Goal: Complete application form

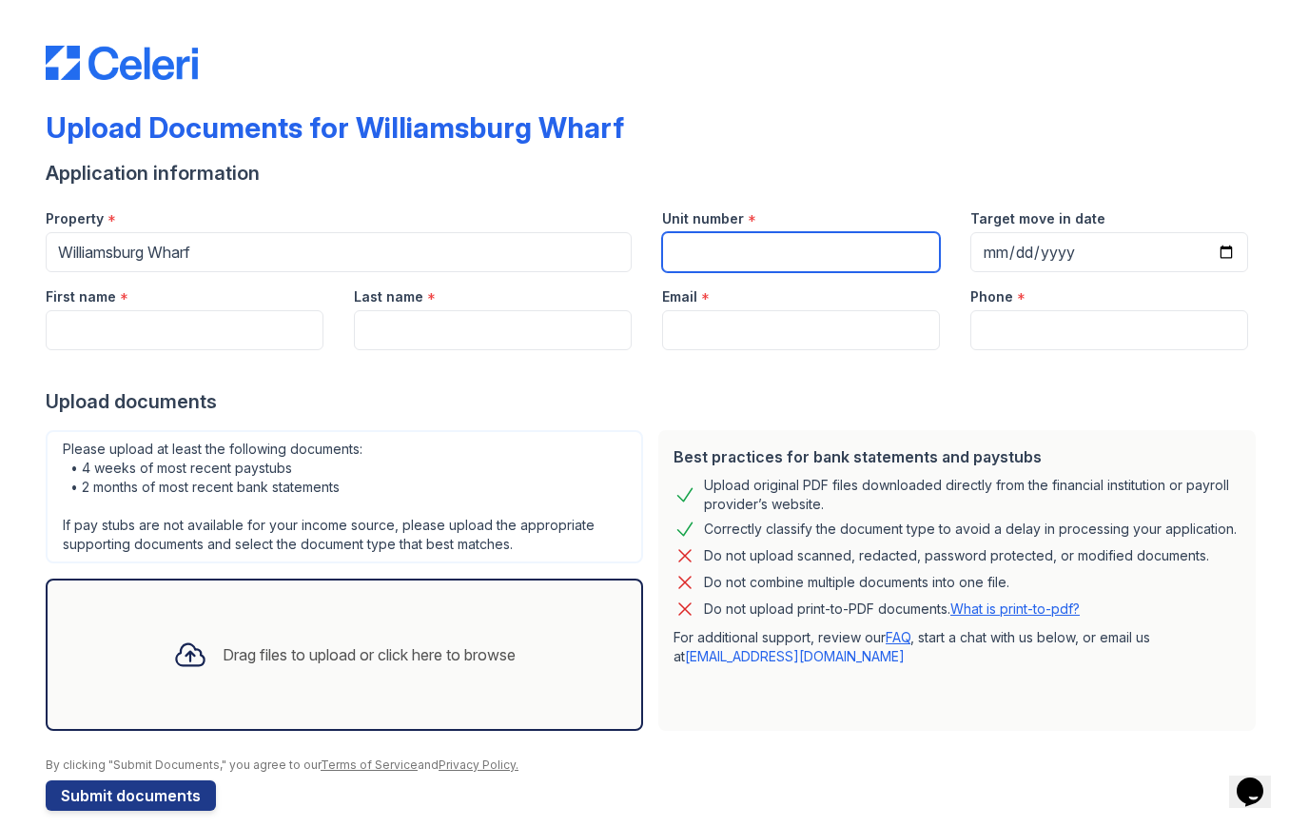
click at [706, 255] on input "Unit number" at bounding box center [801, 252] width 278 height 40
type input "1208"
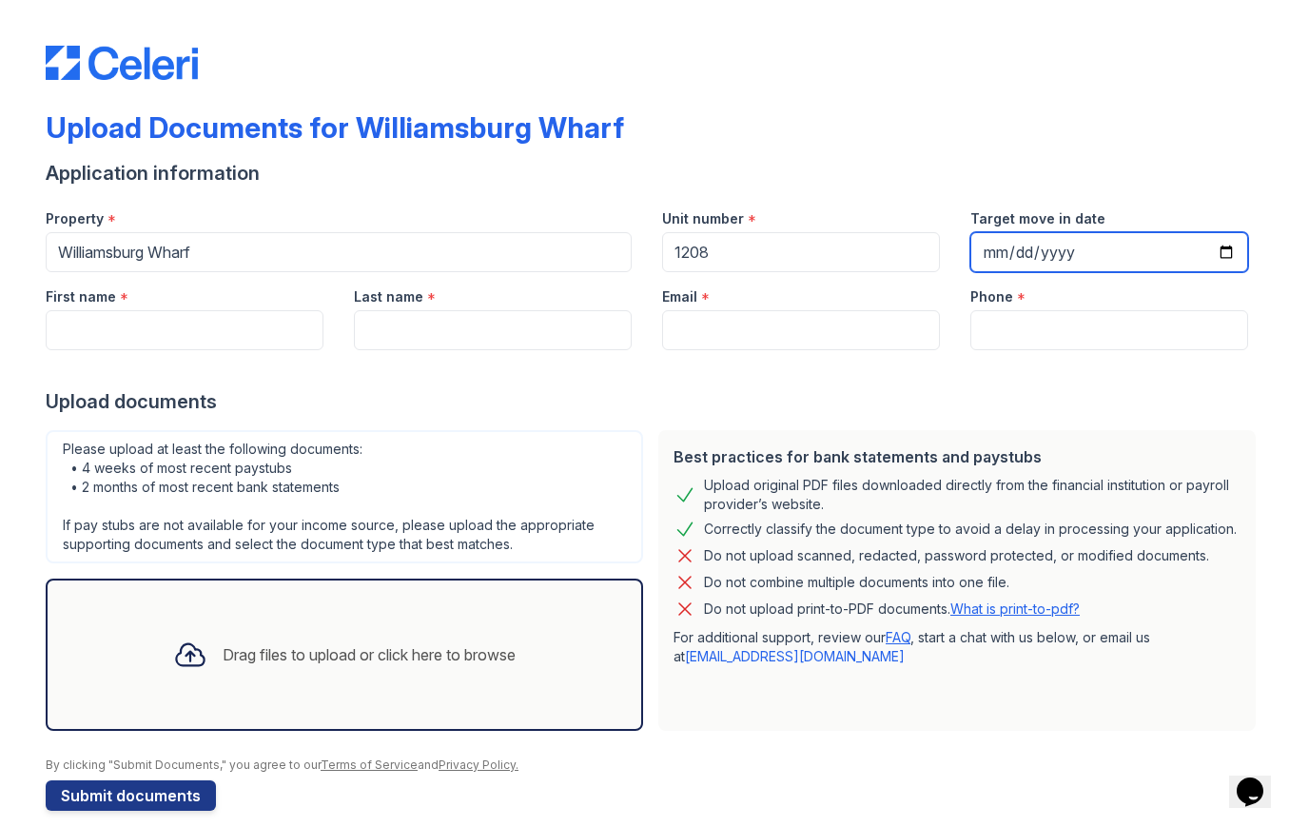
type input "2025-09-15"
drag, startPoint x: 706, startPoint y: 251, endPoint x: 1036, endPoint y: 452, distance: 386.3
click at [0, 0] on html "Upload Documents for Williamsburg Wharf Application information Property * Will…" at bounding box center [654, 413] width 1309 height 827
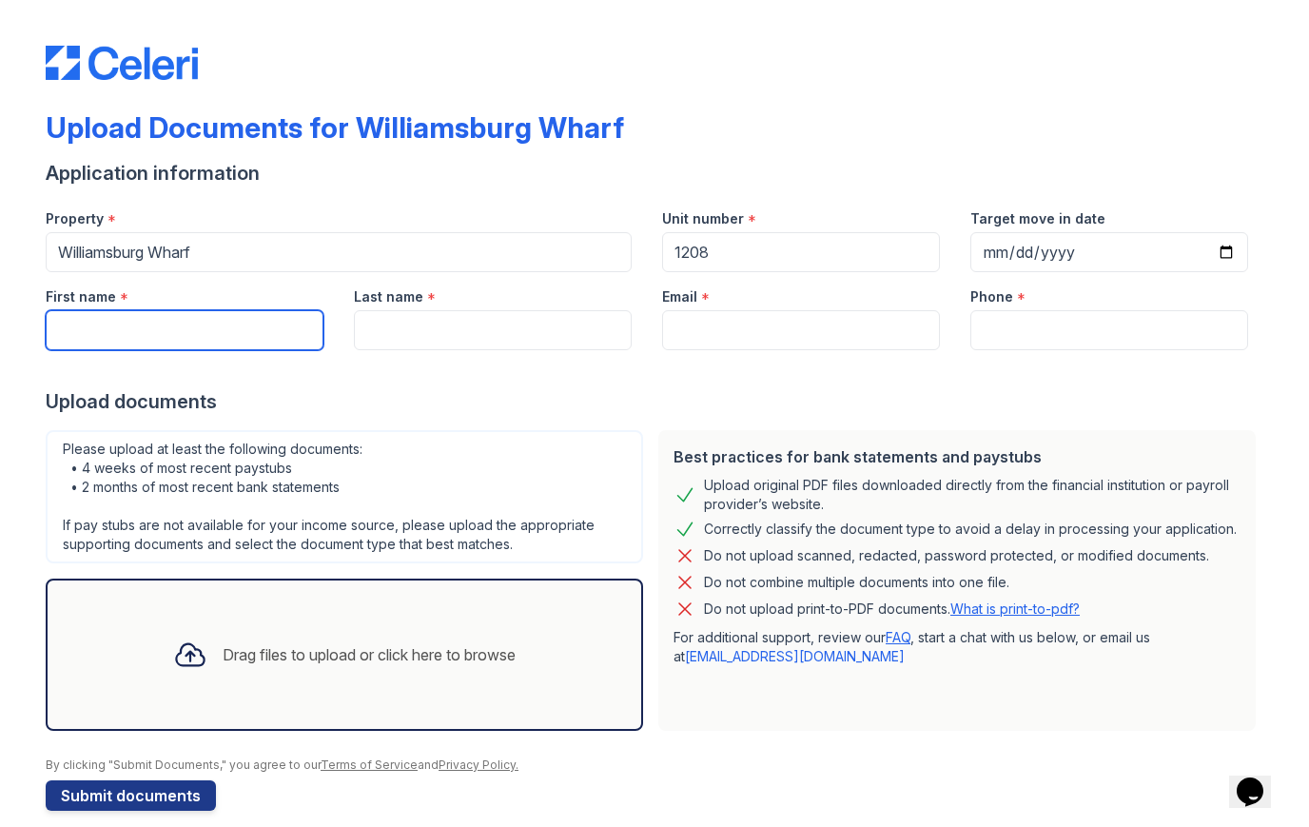
click at [208, 347] on input "First name" at bounding box center [185, 330] width 278 height 40
type input "Daniel"
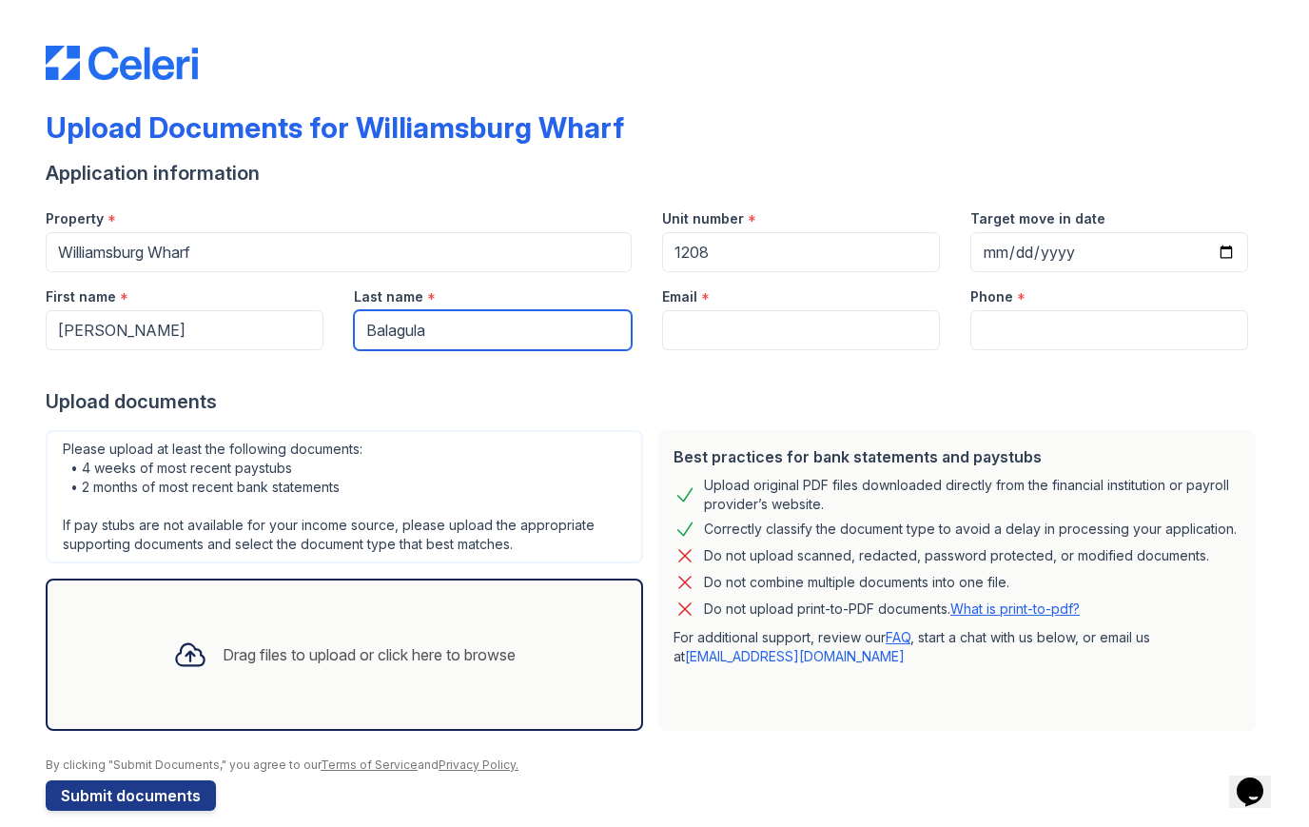
type input "Balagula"
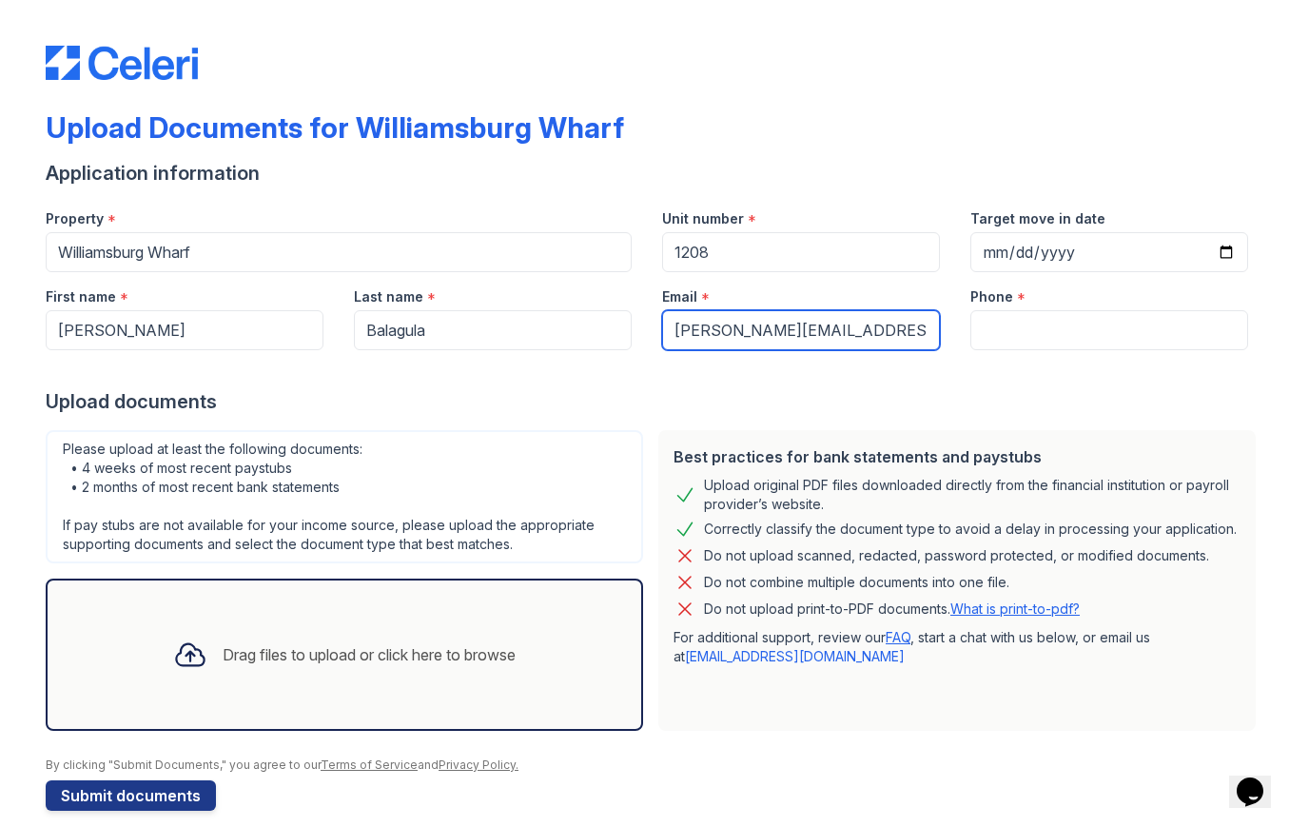
type input "[PERSON_NAME][EMAIL_ADDRESS][PERSON_NAME][DOMAIN_NAME]"
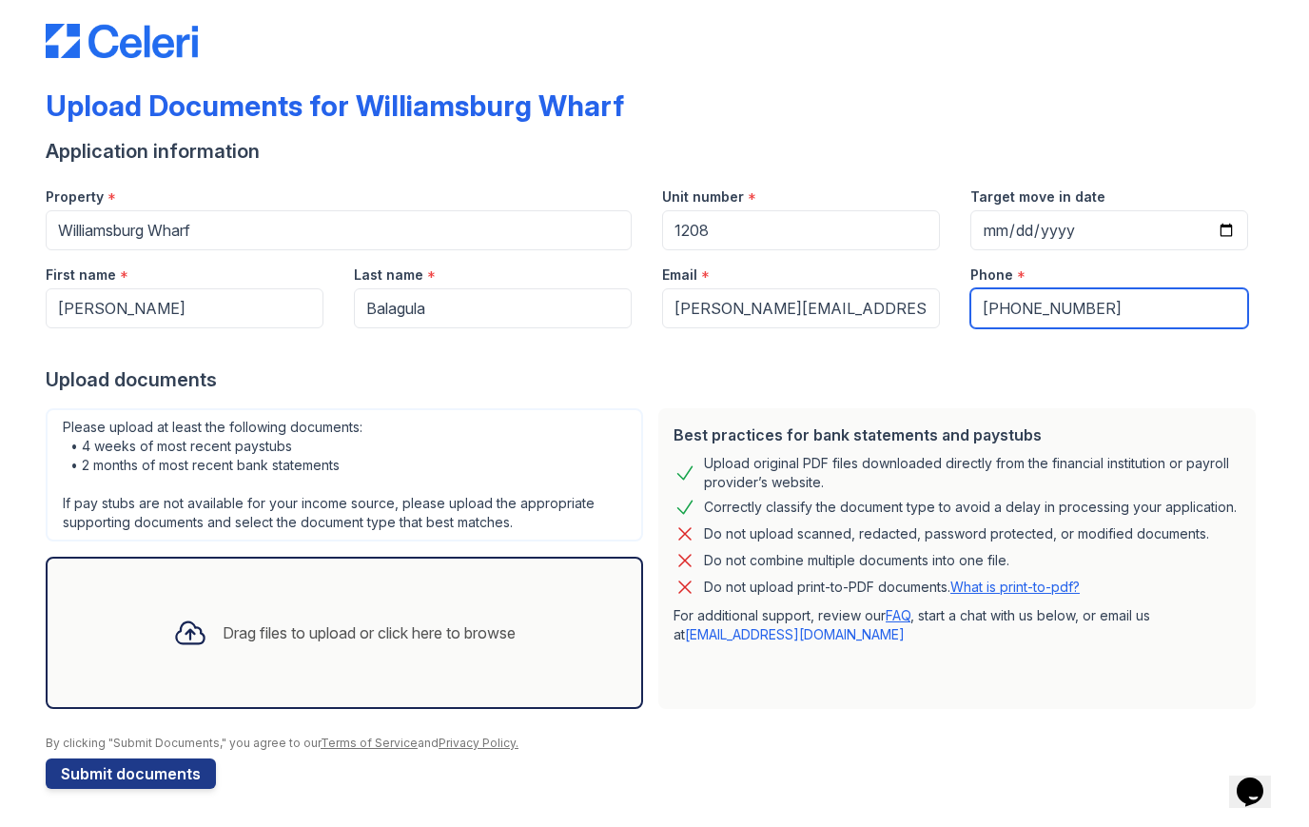
scroll to position [22, 0]
type input "201-527-0709"
click at [192, 640] on icon at bounding box center [190, 632] width 34 height 34
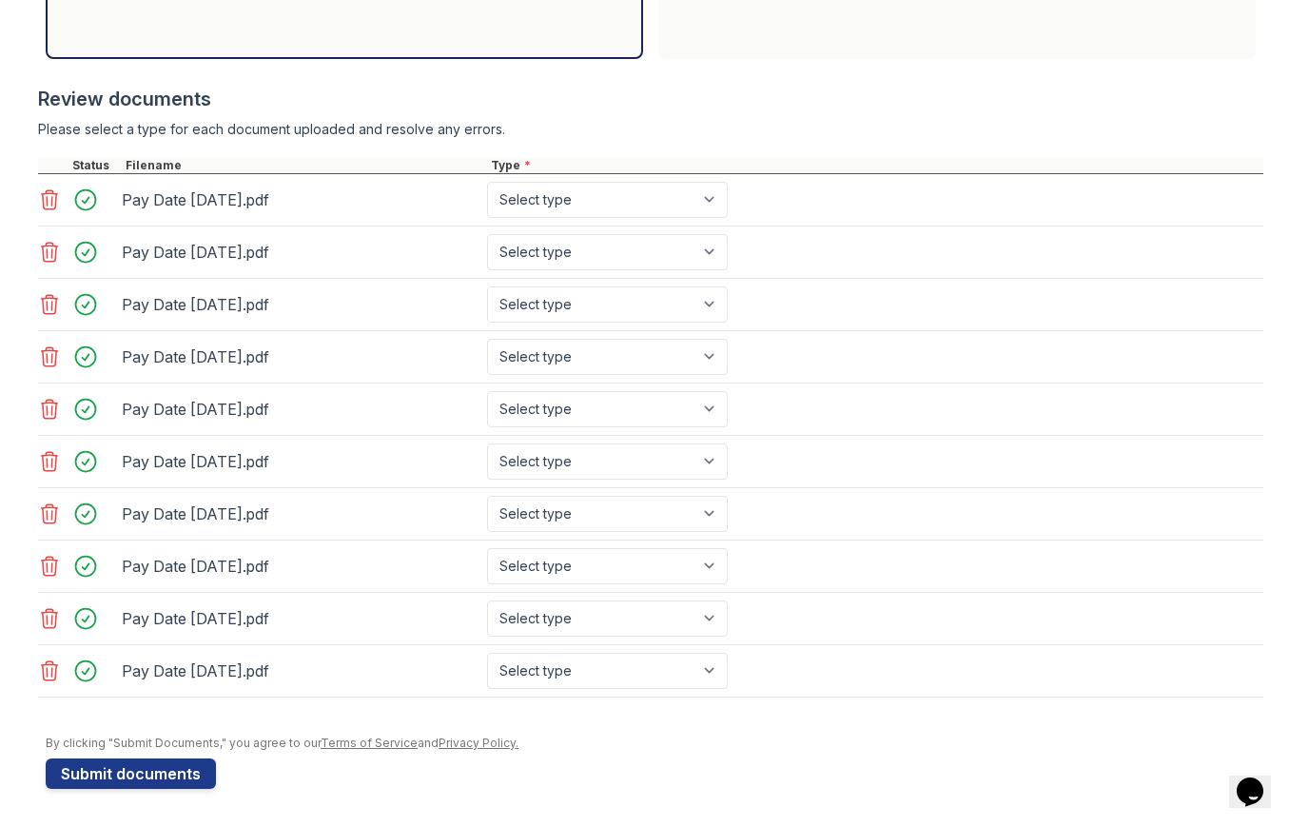
scroll to position [672, 0]
select select "paystub"
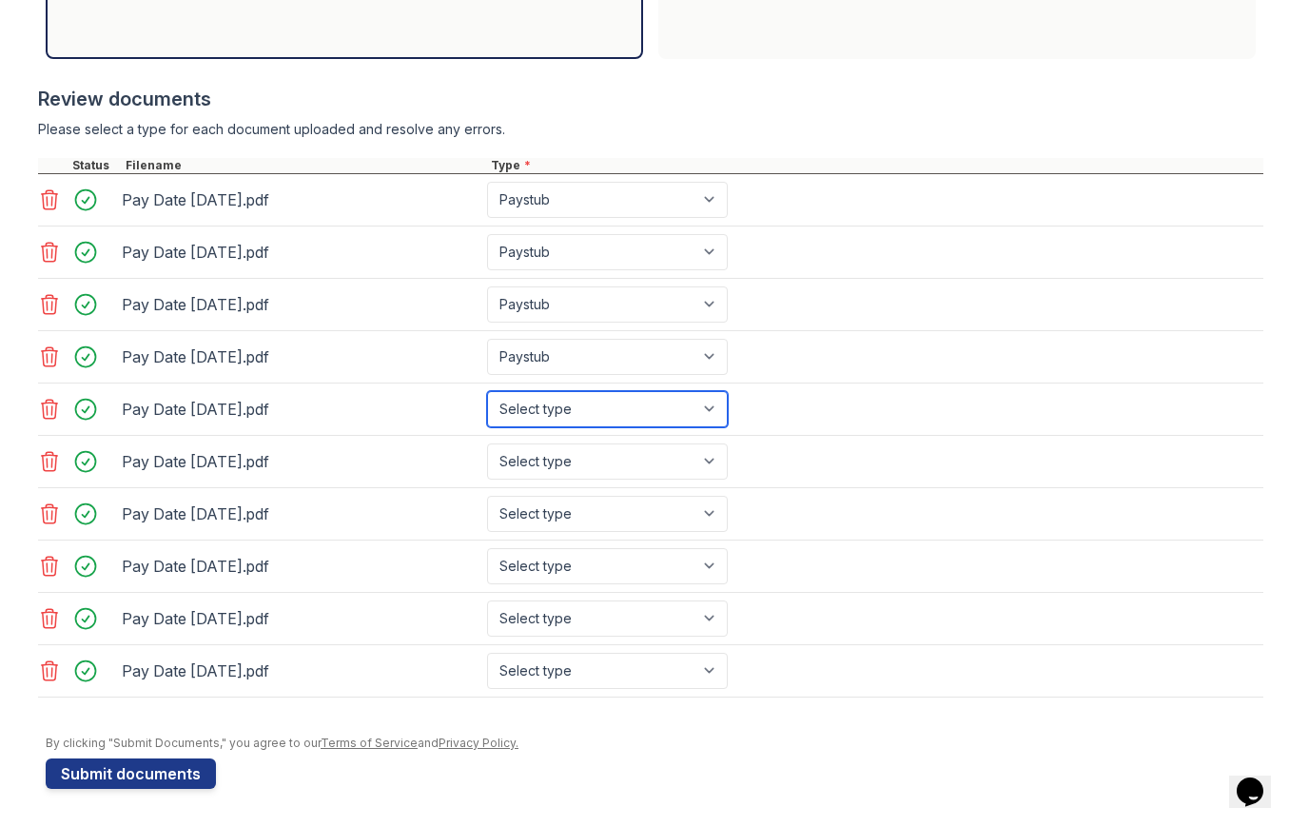
select select "paystub"
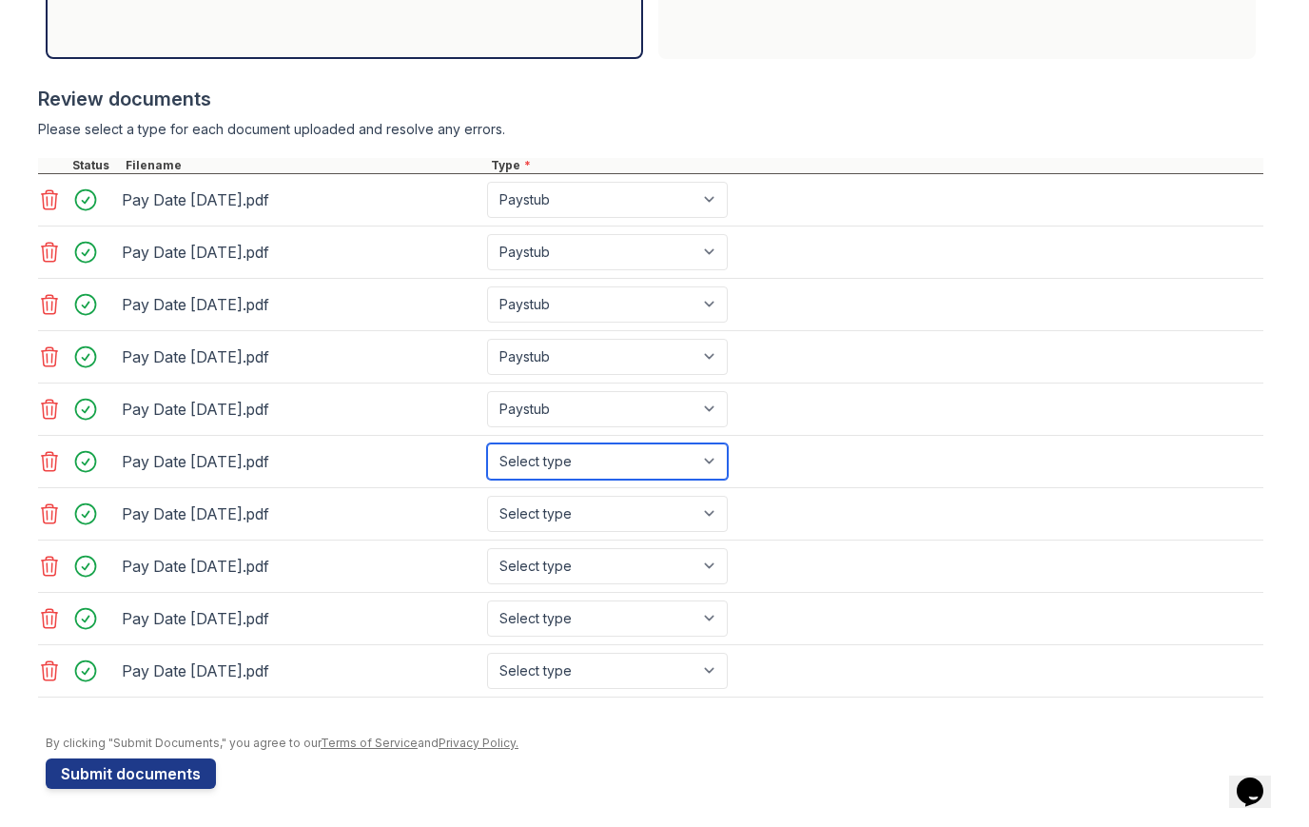
select select "paystub"
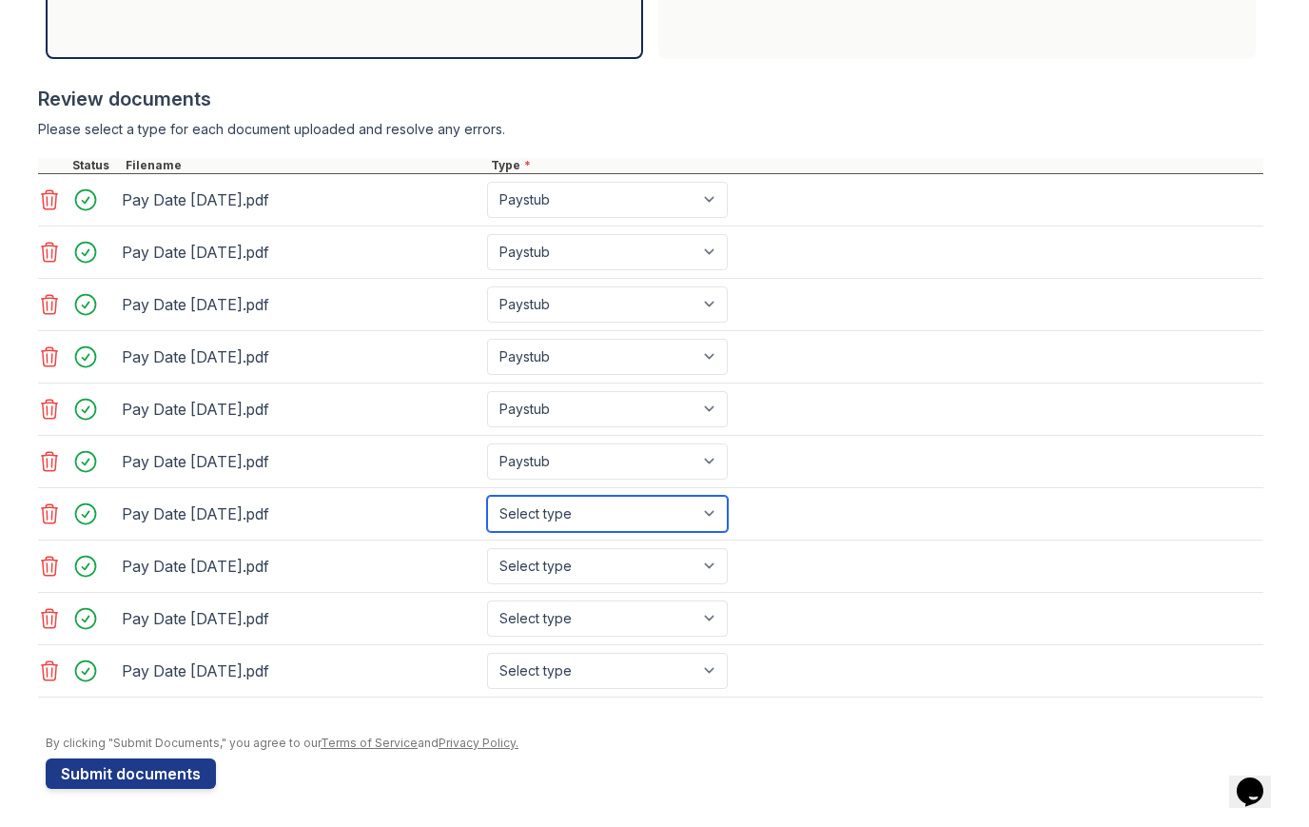
select select "paystub"
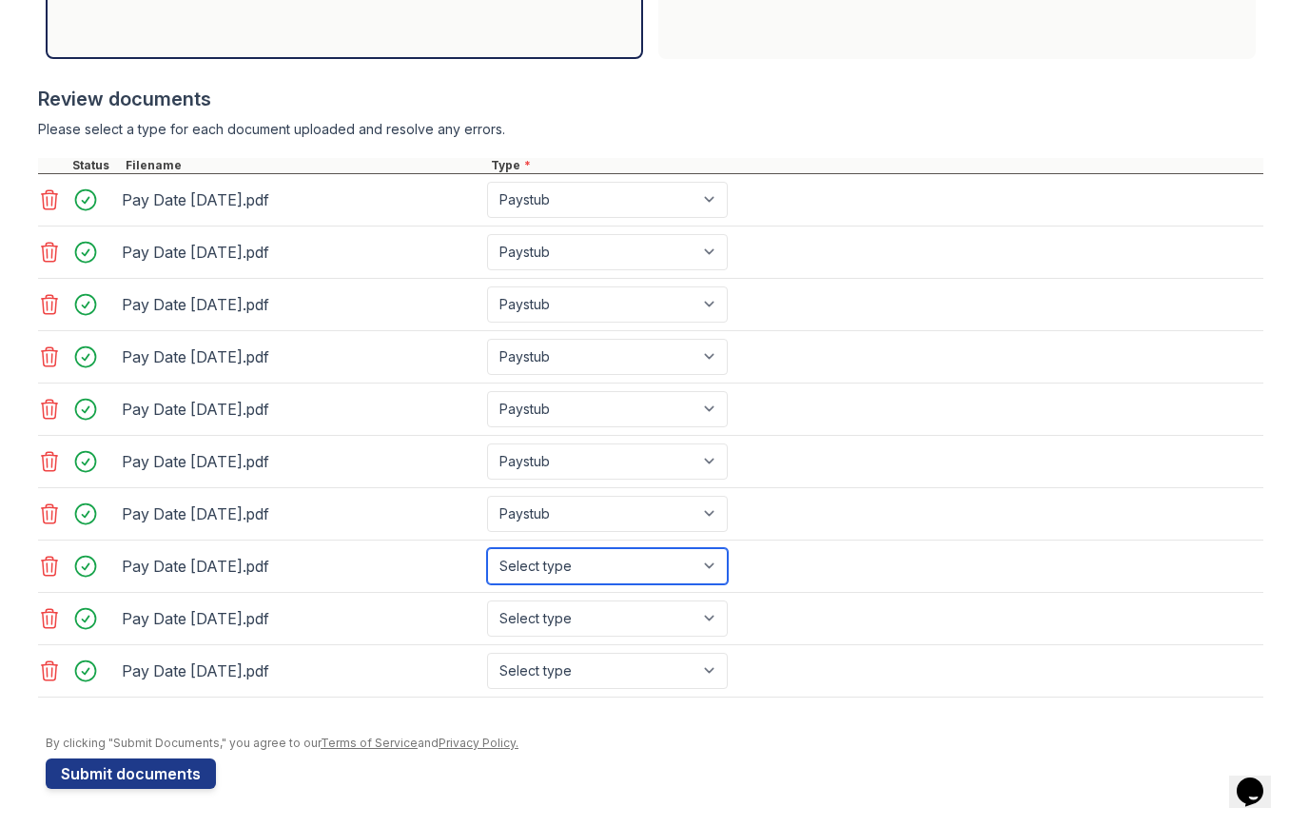
select select "paystub"
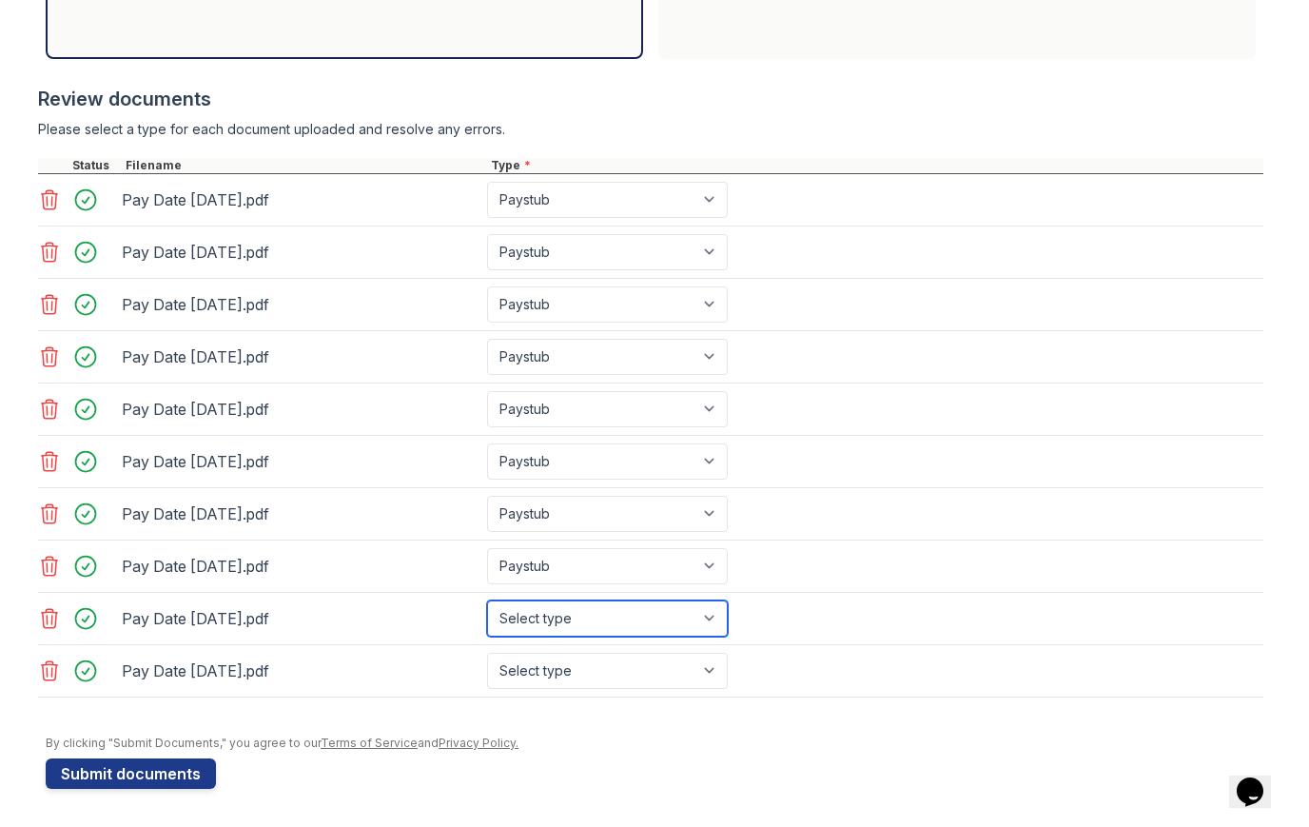
select select "paystub"
click at [630, 691] on div "Pay Date 2025-06-05.pdf Select type Paystub Bank Statement Offer Letter Tax Doc…" at bounding box center [650, 671] width 1225 height 52
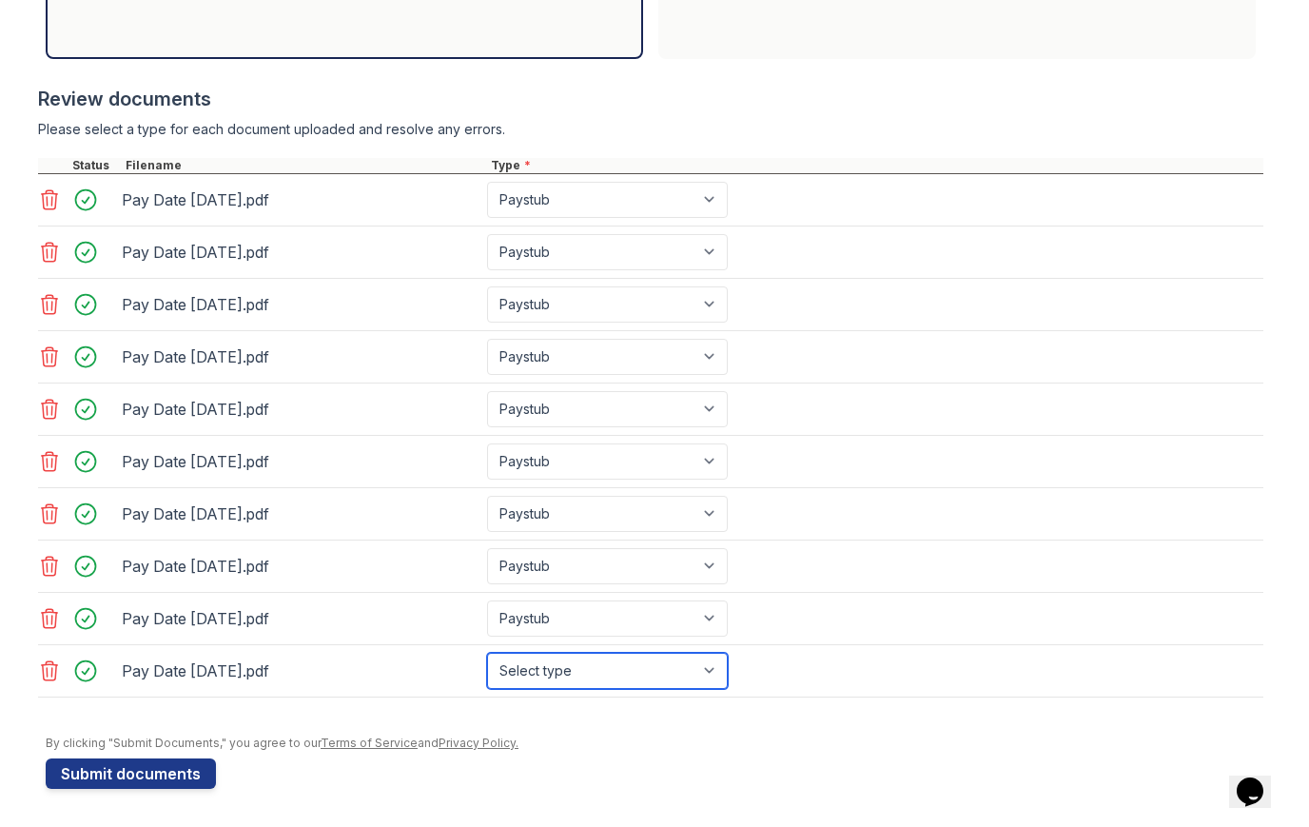
select select "paystub"
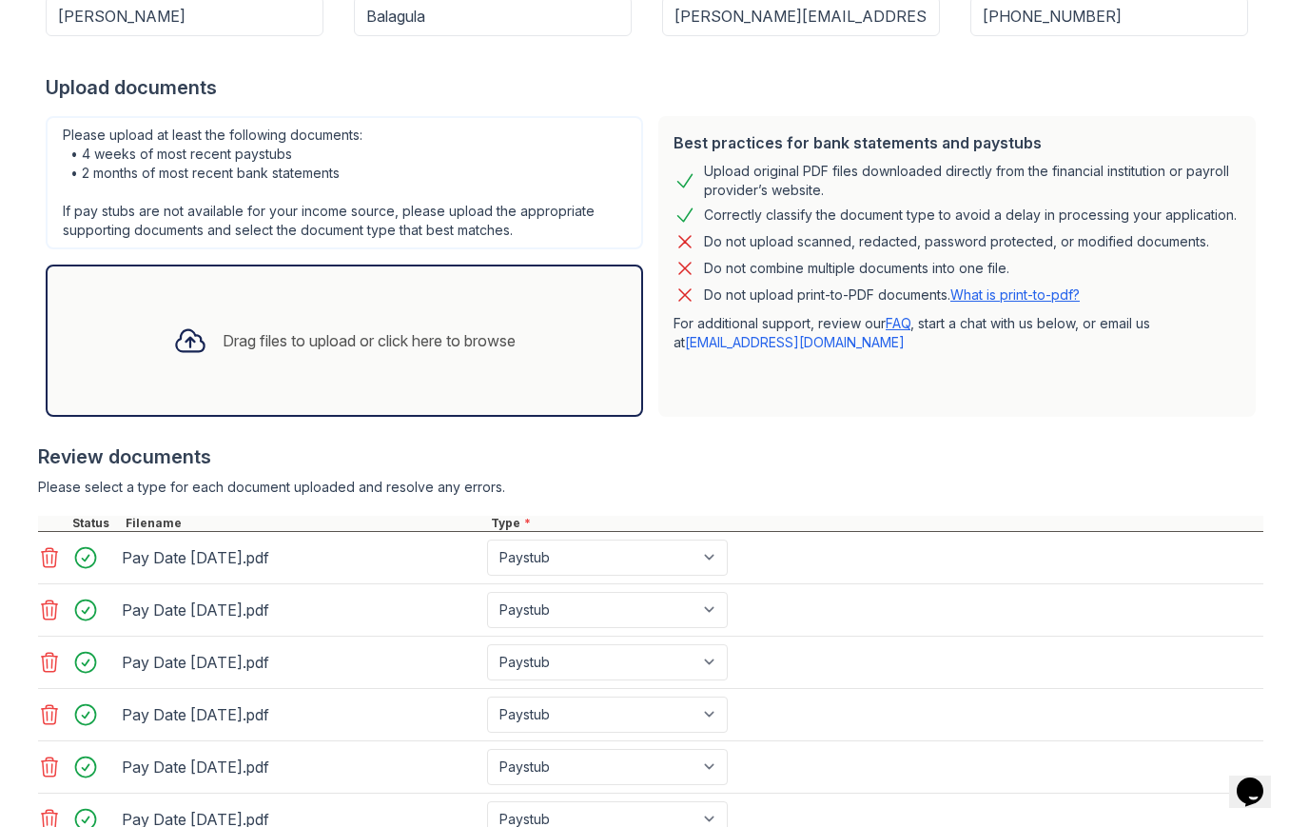
scroll to position [207, 0]
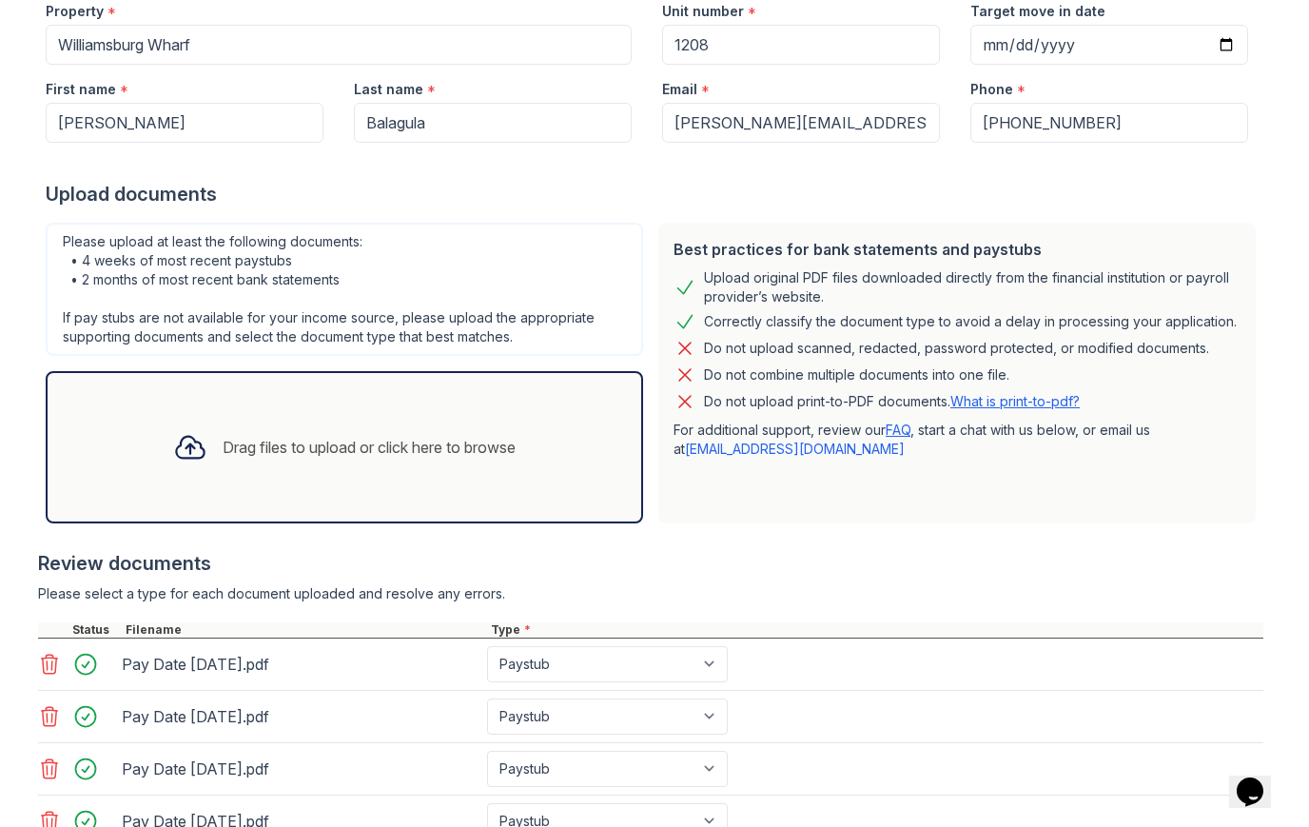
click at [468, 438] on div "Drag files to upload or click here to browse" at bounding box center [369, 447] width 293 height 23
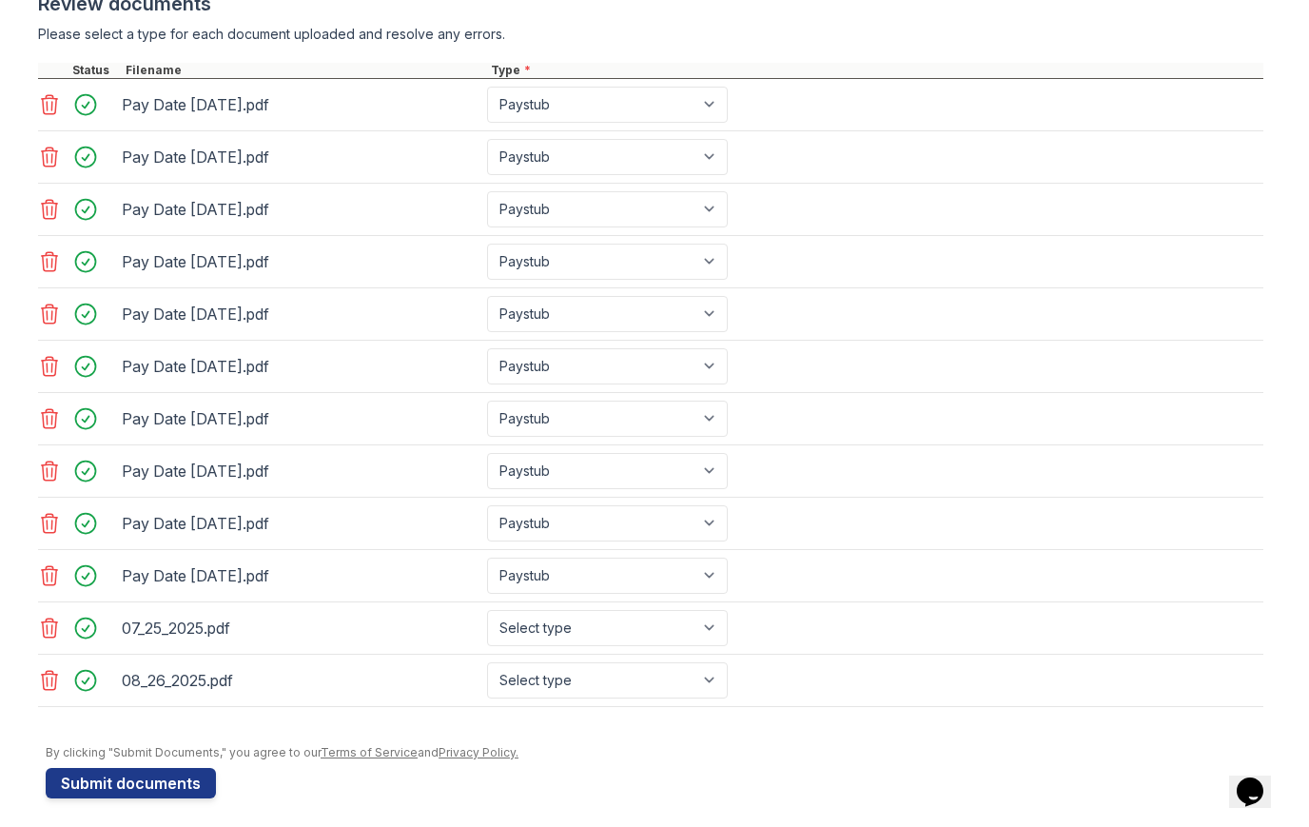
scroll to position [767, 0]
select select "bank_statement"
click at [641, 699] on div "08_26_2025.pdf Select type Paystub Bank Statement Offer Letter Tax Documents Be…" at bounding box center [650, 680] width 1225 height 52
select select "bank_statement"
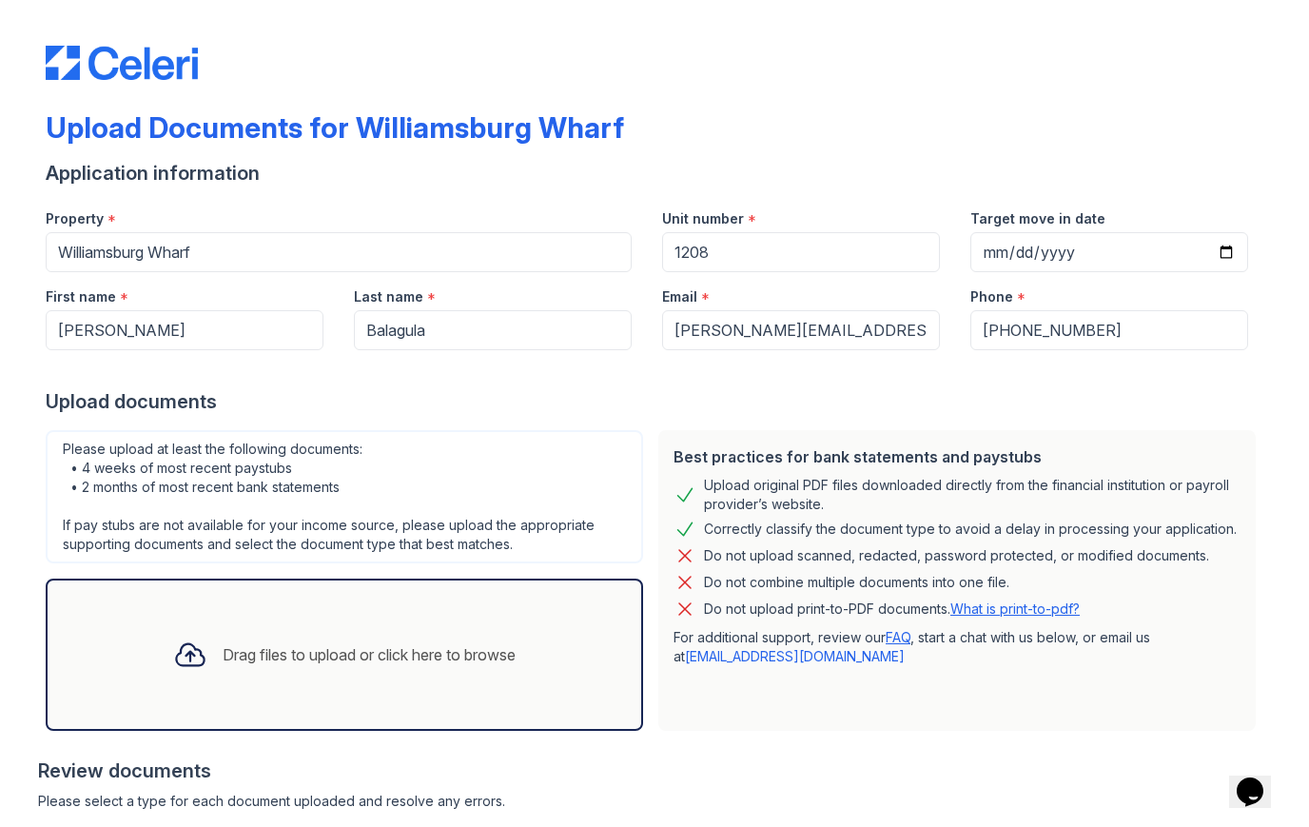
scroll to position [55, 0]
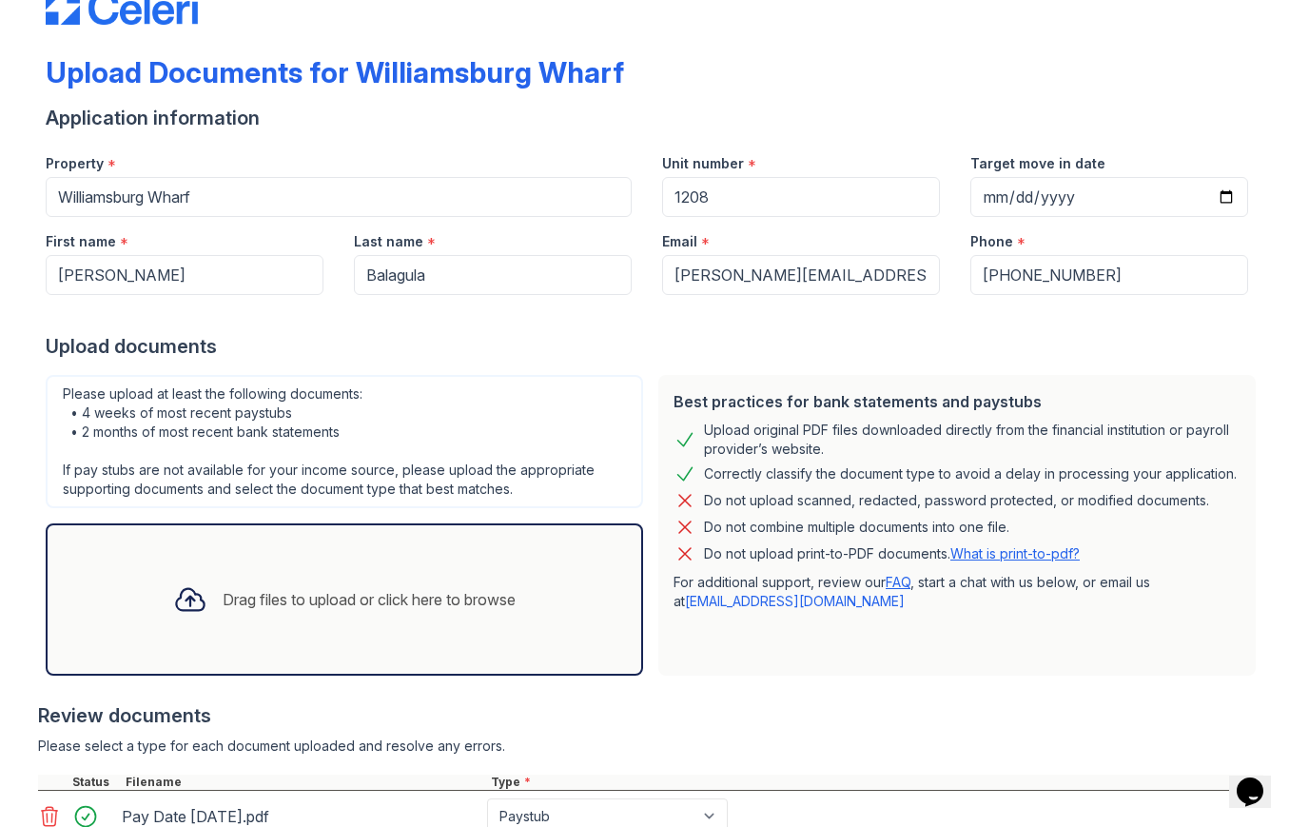
click at [373, 620] on div "Drag files to upload or click here to browse" at bounding box center [344, 599] width 373 height 65
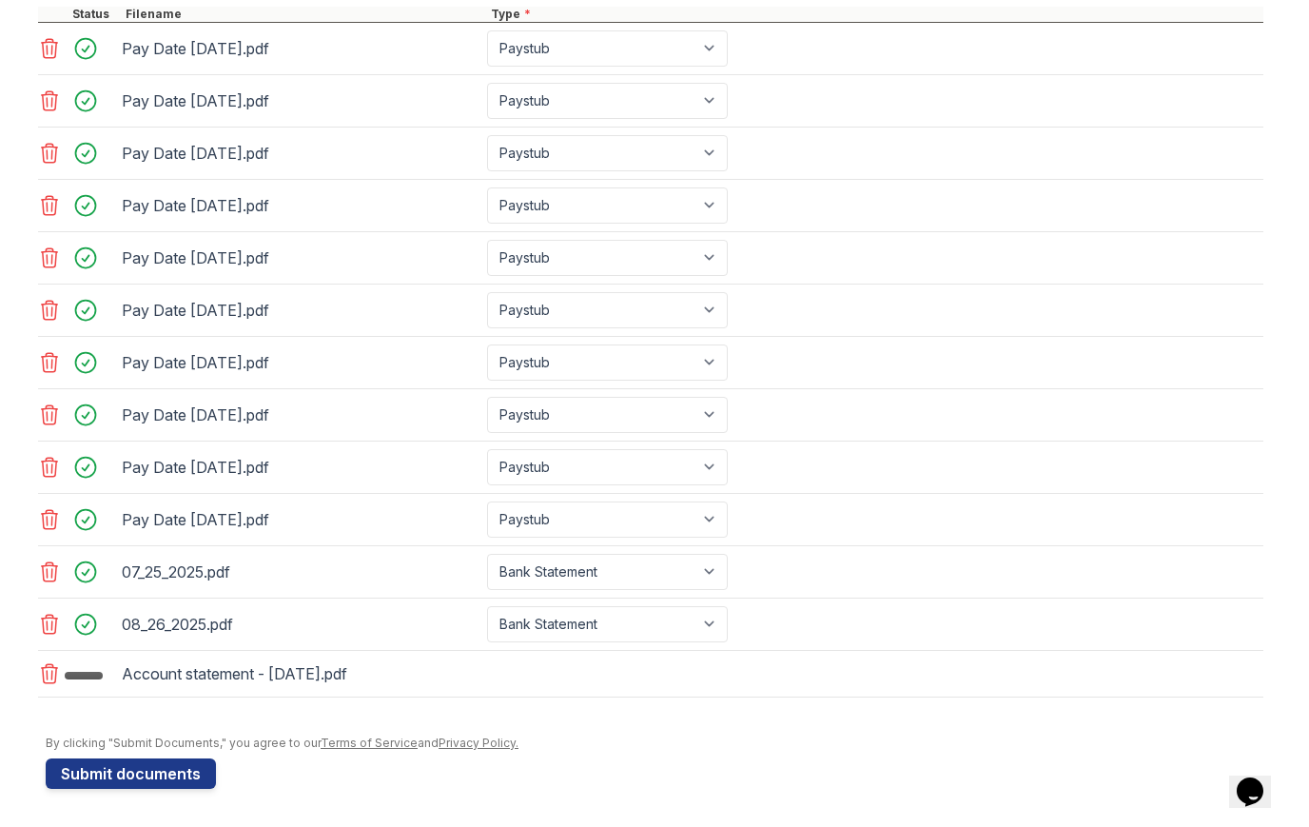
scroll to position [826, 0]
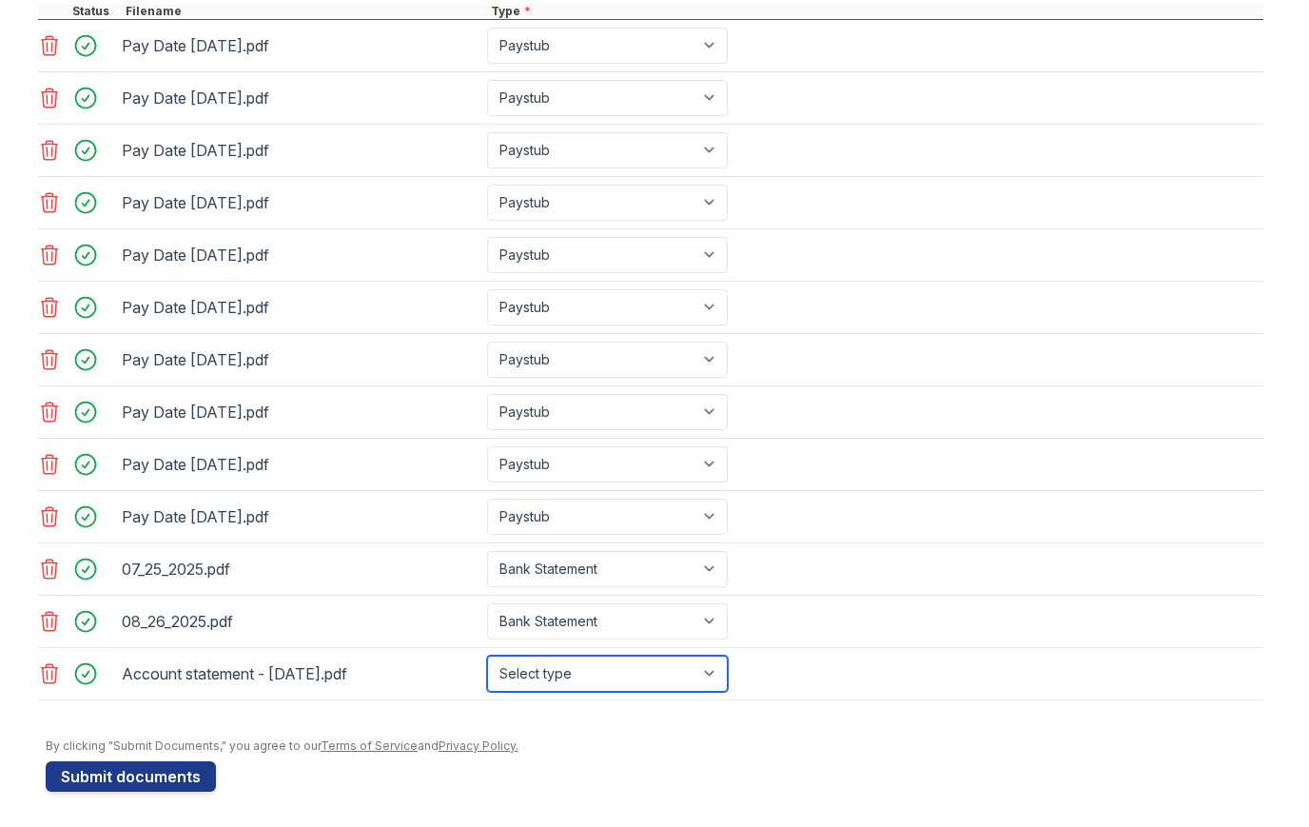
select select "investment_account_statement"
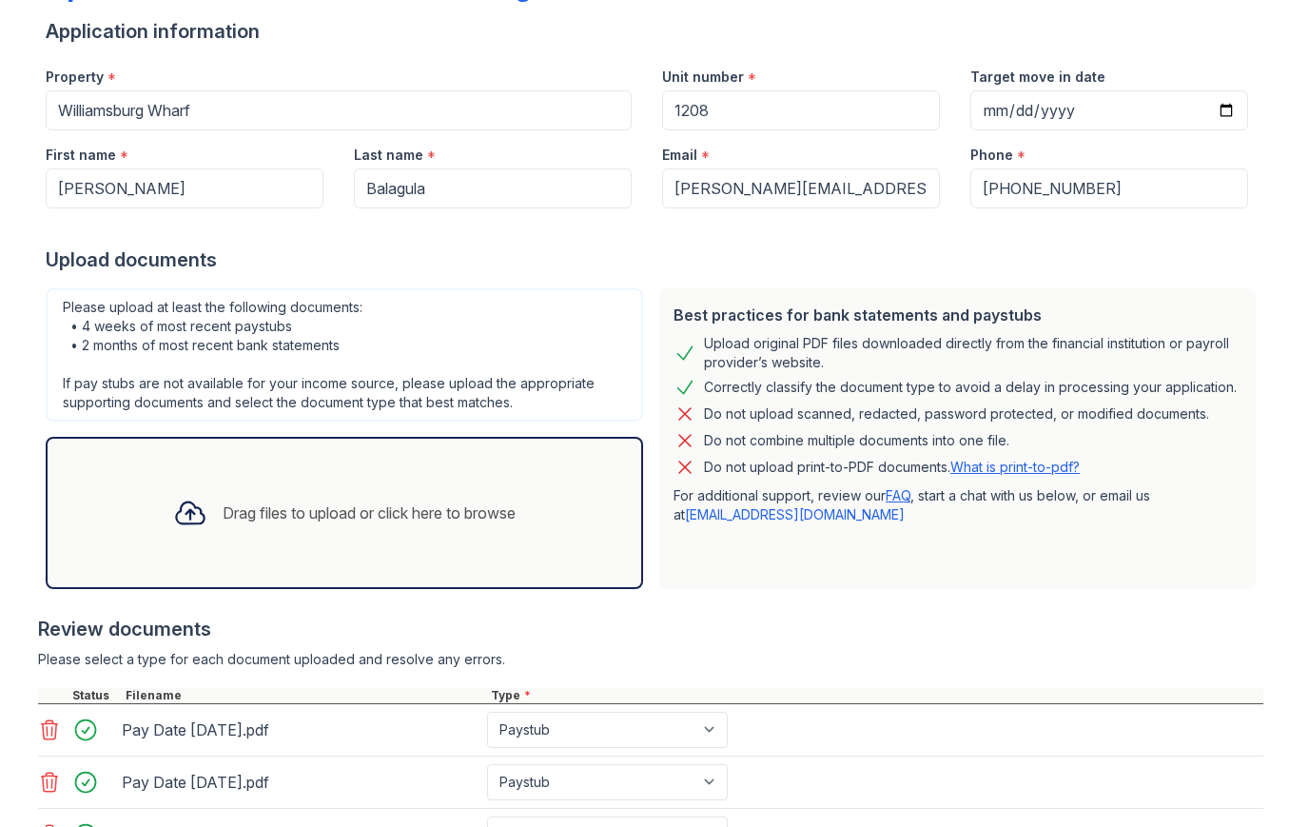
scroll to position [127, 0]
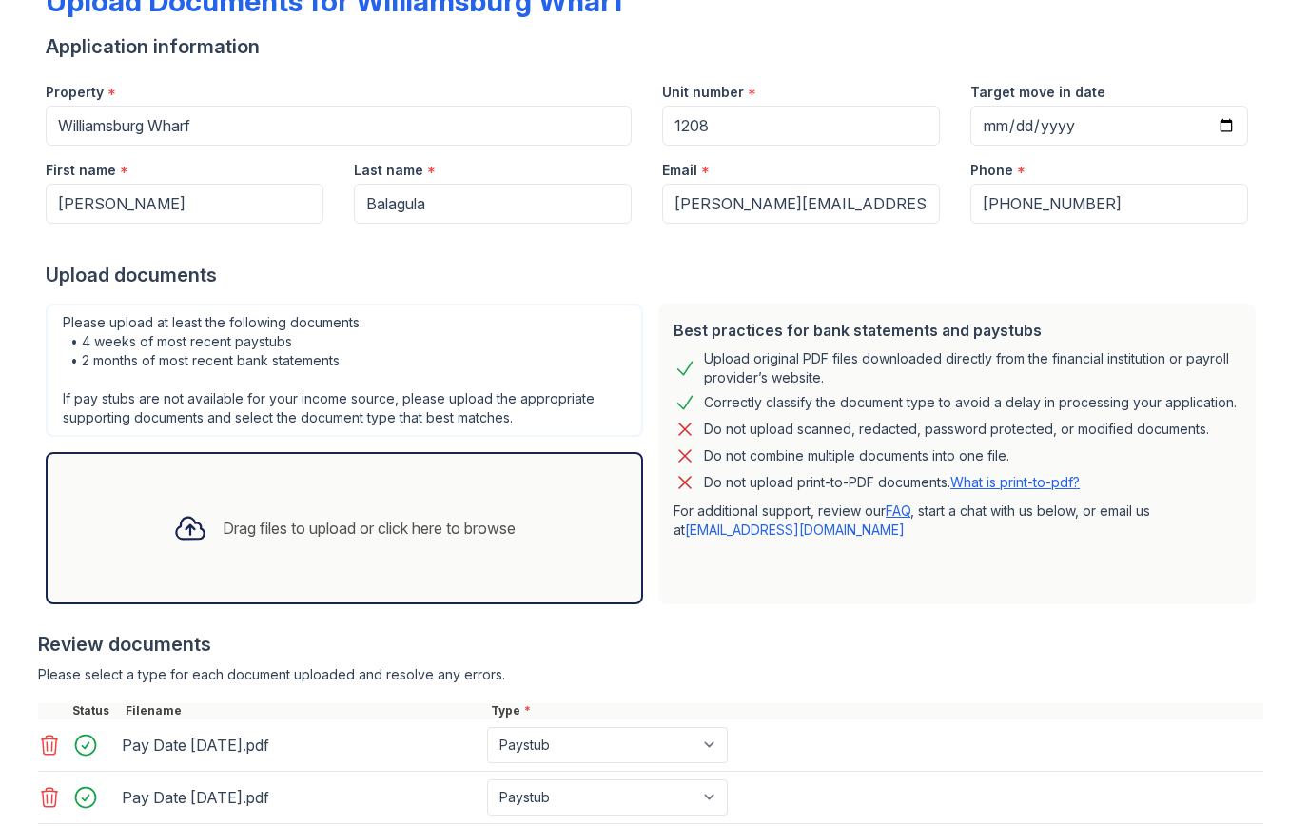
click at [531, 522] on div "Drag files to upload or click here to browse" at bounding box center [344, 528] width 373 height 65
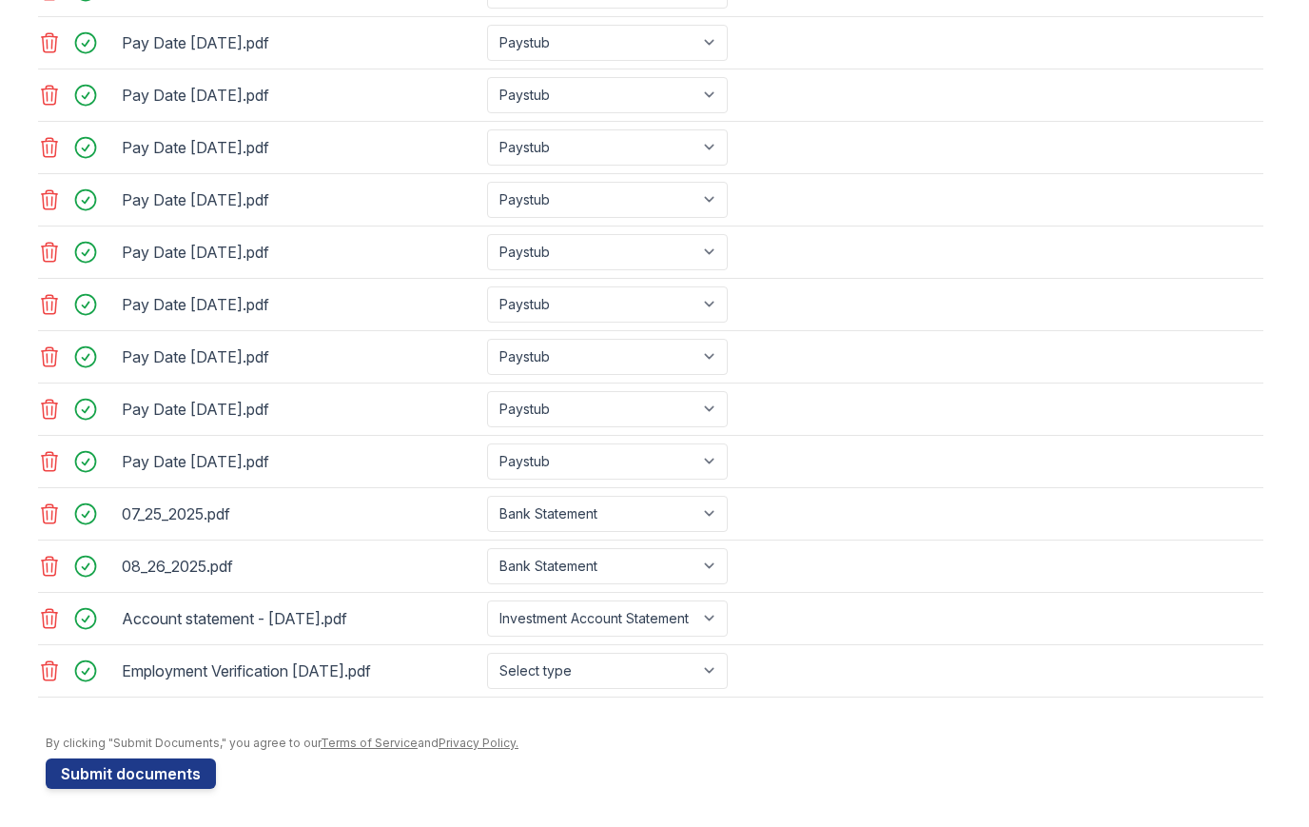
scroll to position [880, 0]
select select "offer_letter"
drag, startPoint x: 704, startPoint y: 554, endPoint x: -1, endPoint y: -1, distance: 896.8
click at [879, 346] on div "Pay Date 2025-08-14.pdf Select type Paystub Bank Statement Offer Letter Tax Doc…" at bounding box center [650, 358] width 1225 height 52
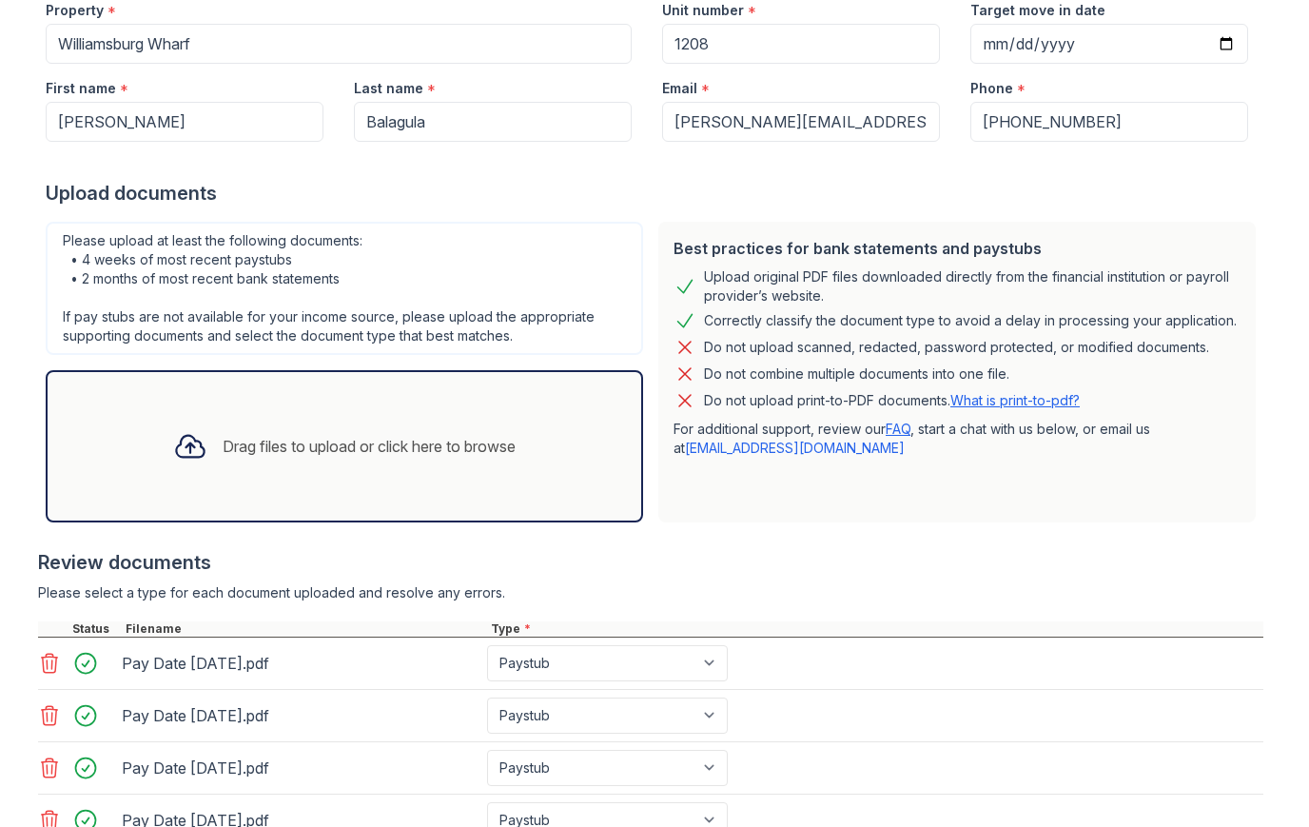
scroll to position [199, 0]
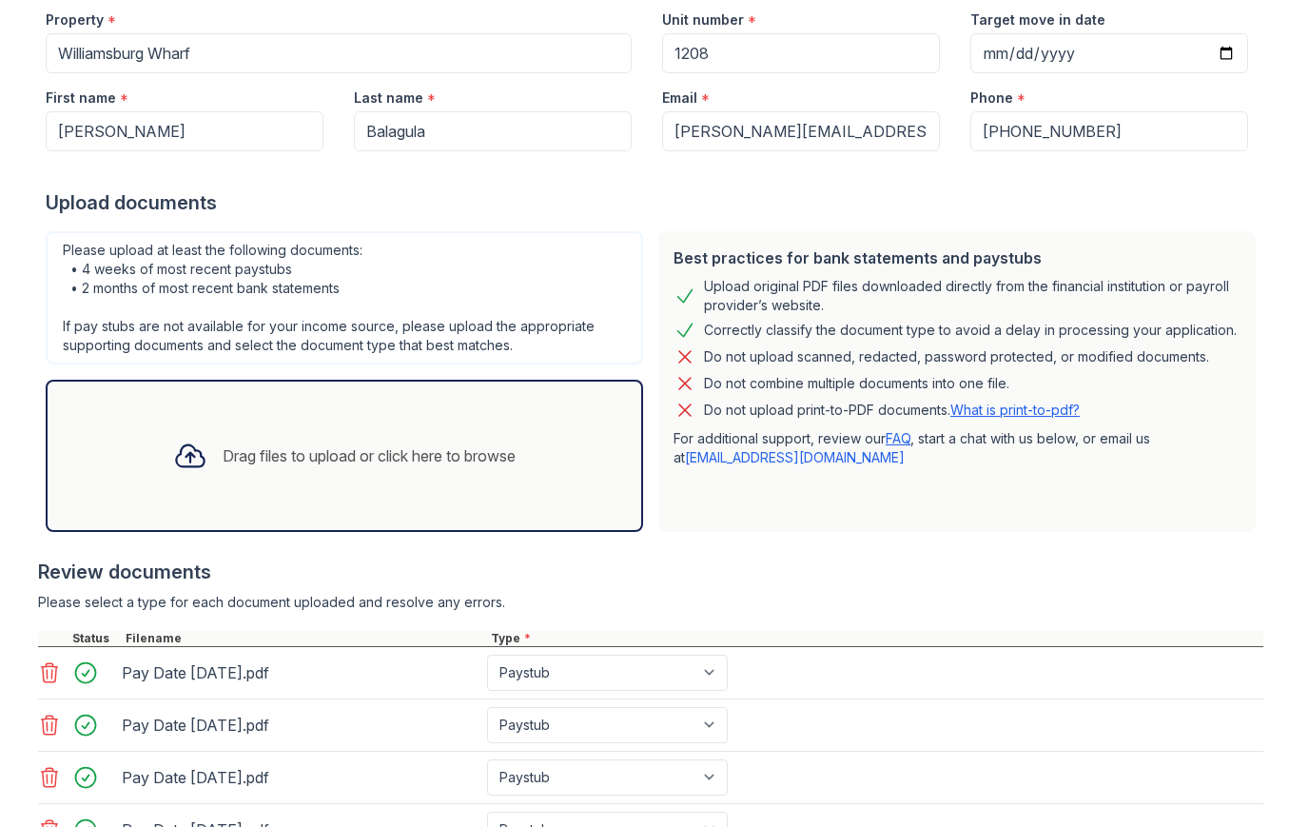
click at [430, 471] on div "Drag files to upload or click here to browse" at bounding box center [344, 455] width 373 height 65
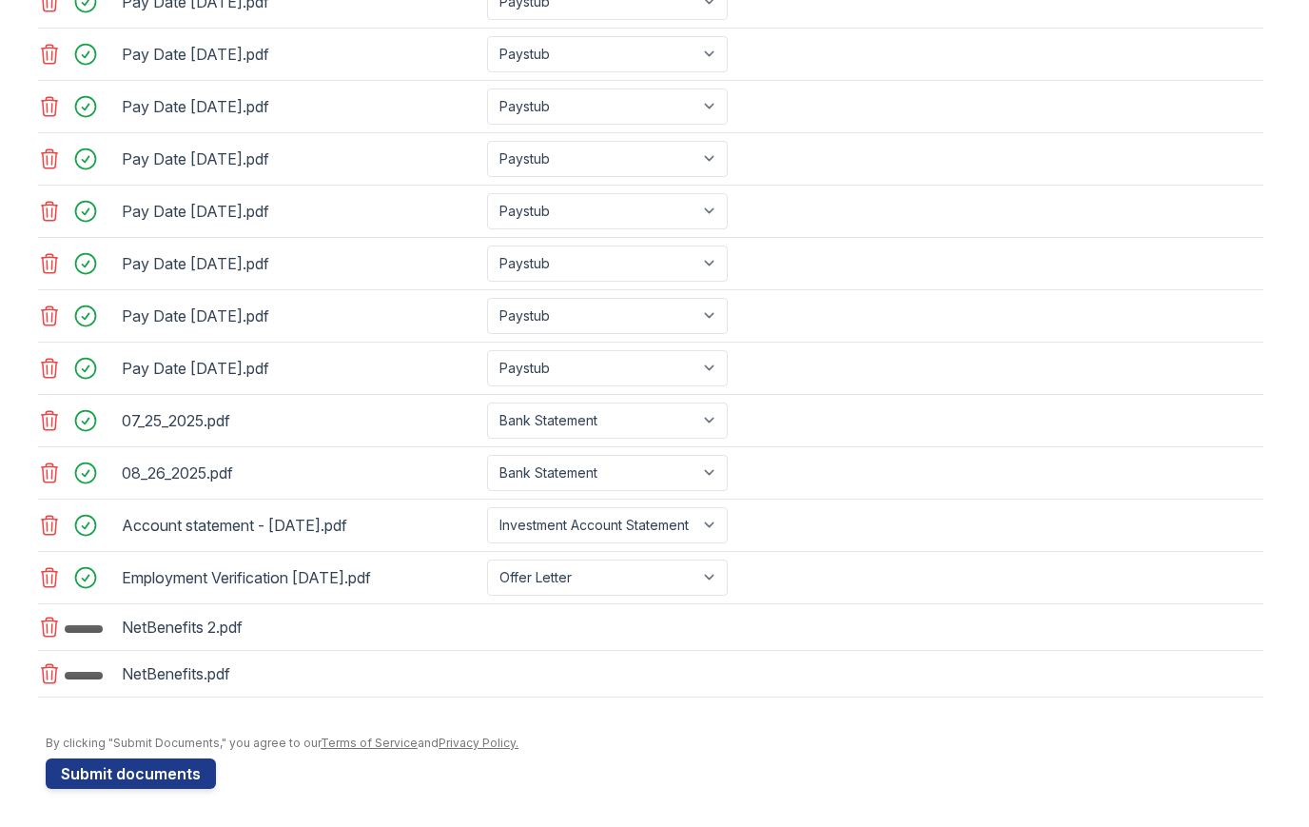
scroll to position [976, 0]
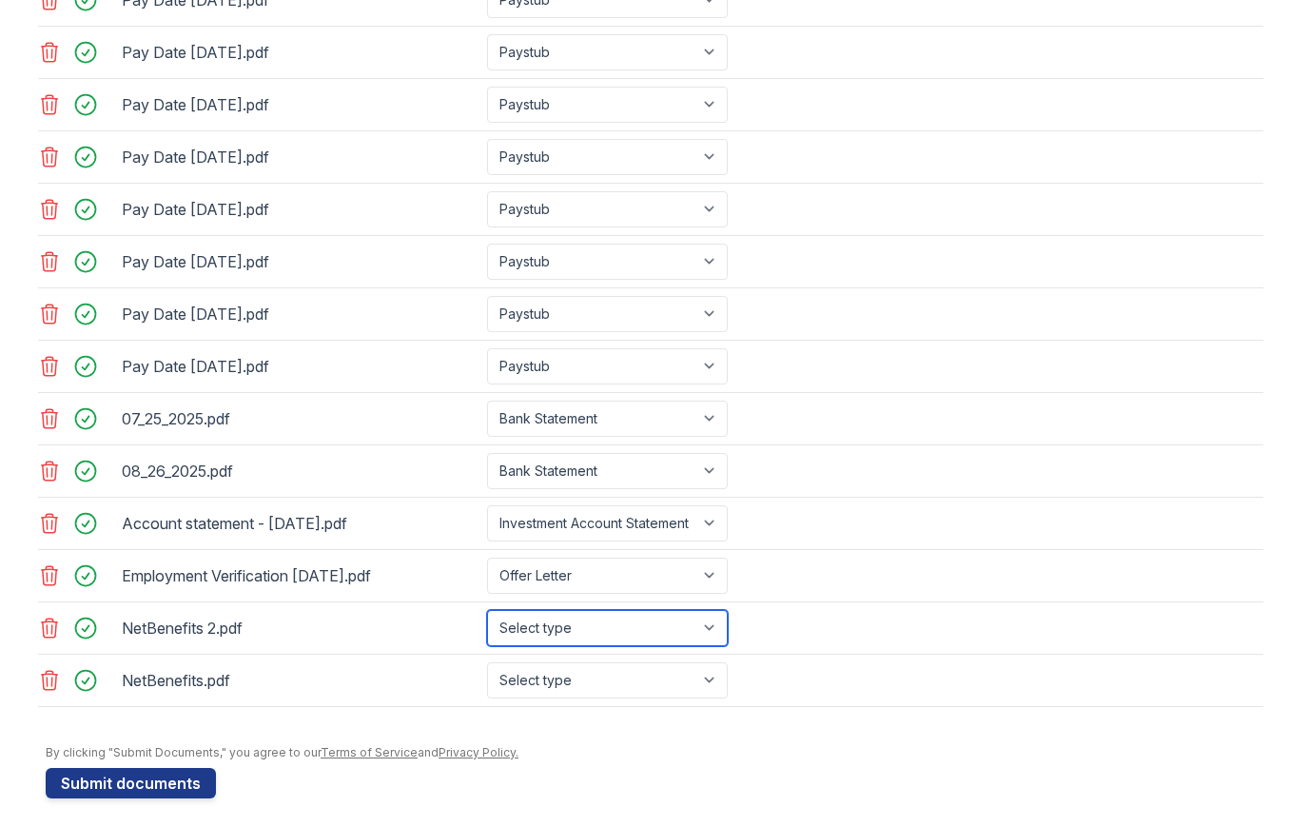
select select "investment_account_statement"
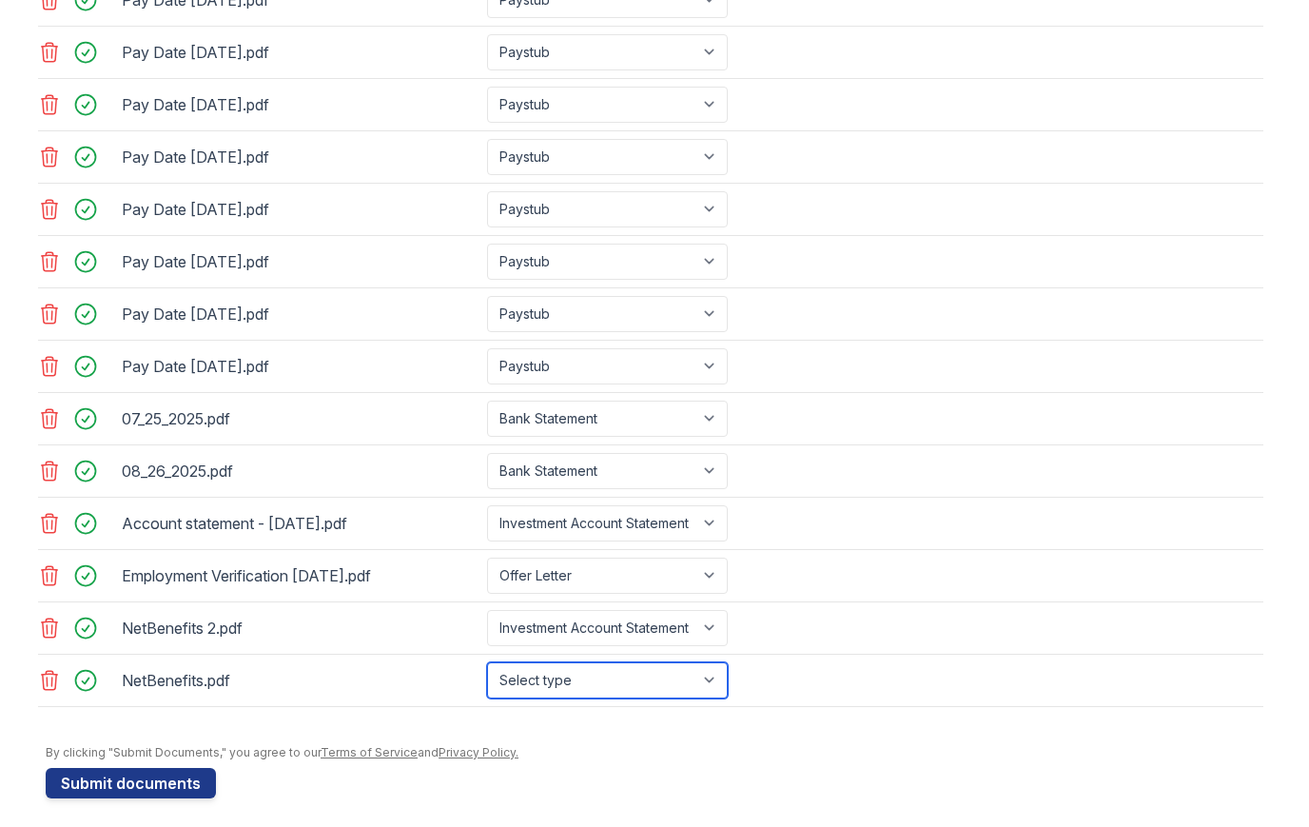
select select "investment_account_statement"
drag, startPoint x: 776, startPoint y: 611, endPoint x: 1034, endPoint y: 290, distance: 411.3
click at [0, 0] on html "Upload Documents for Williamsburg Wharf Application information Property * Will…" at bounding box center [654, 413] width 1309 height 827
click at [1035, 291] on div "Pay Date 2025-04-24.pdf Select type Paystub Bank Statement Offer Letter Tax Doc…" at bounding box center [650, 314] width 1225 height 52
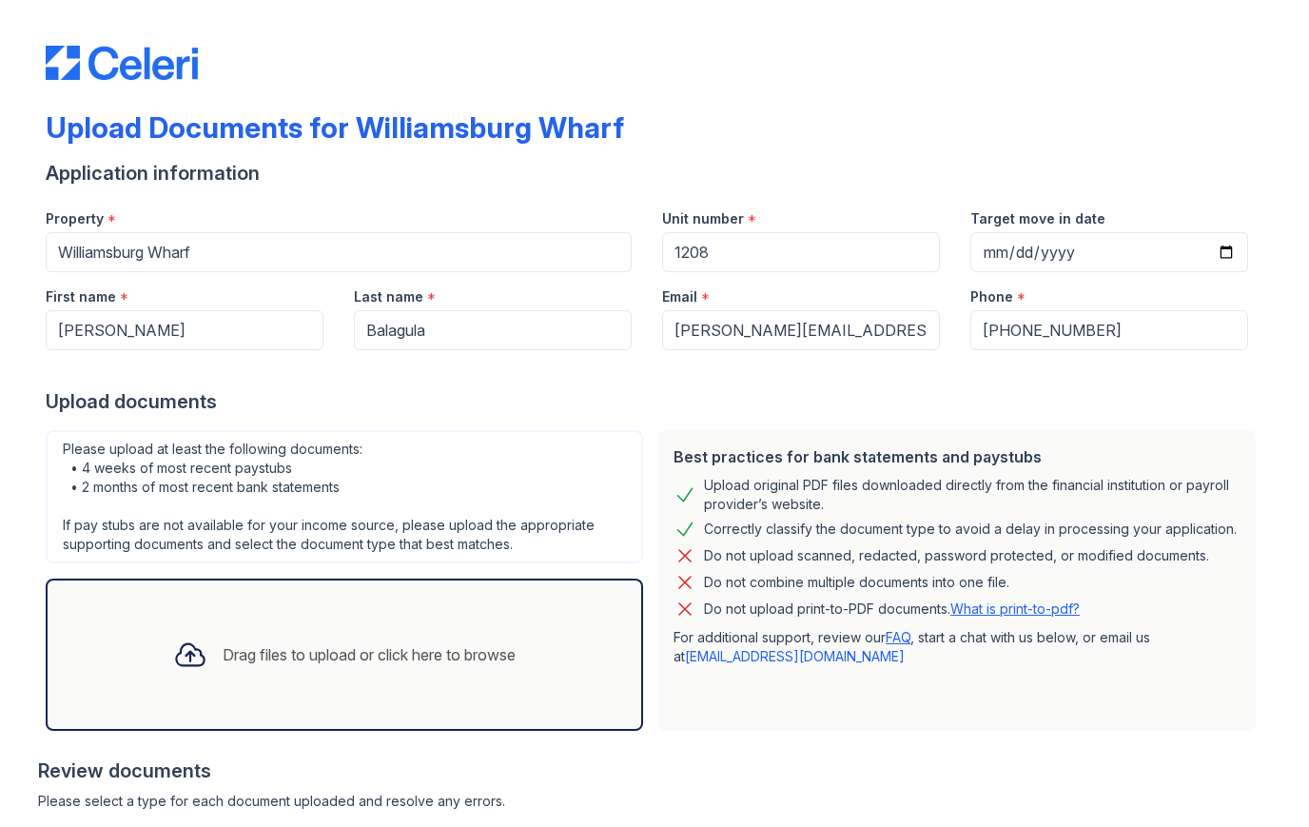
scroll to position [0, 0]
click at [414, 703] on div "Drag files to upload or click here to browse" at bounding box center [344, 654] width 597 height 152
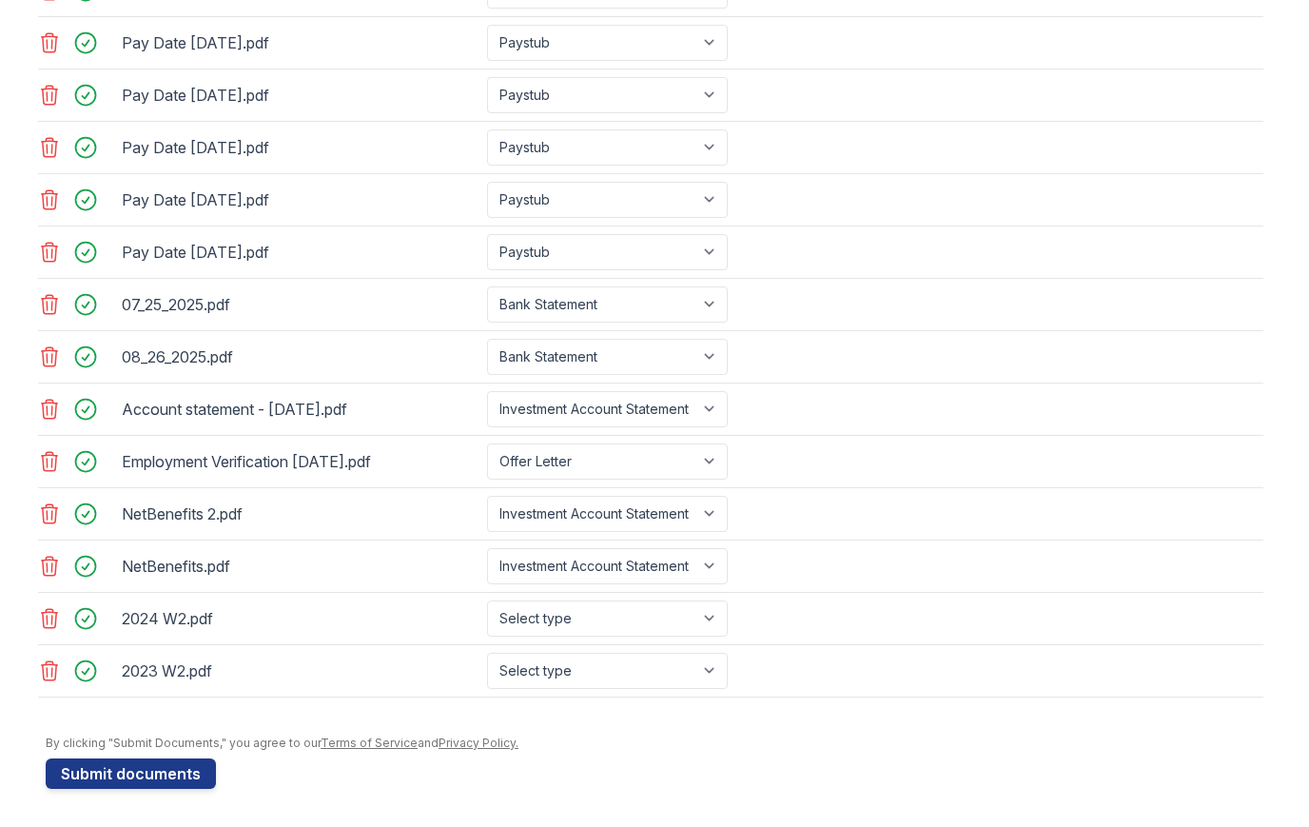
scroll to position [1090, 0]
click at [184, 773] on button "Submit documents" at bounding box center [131, 773] width 170 height 30
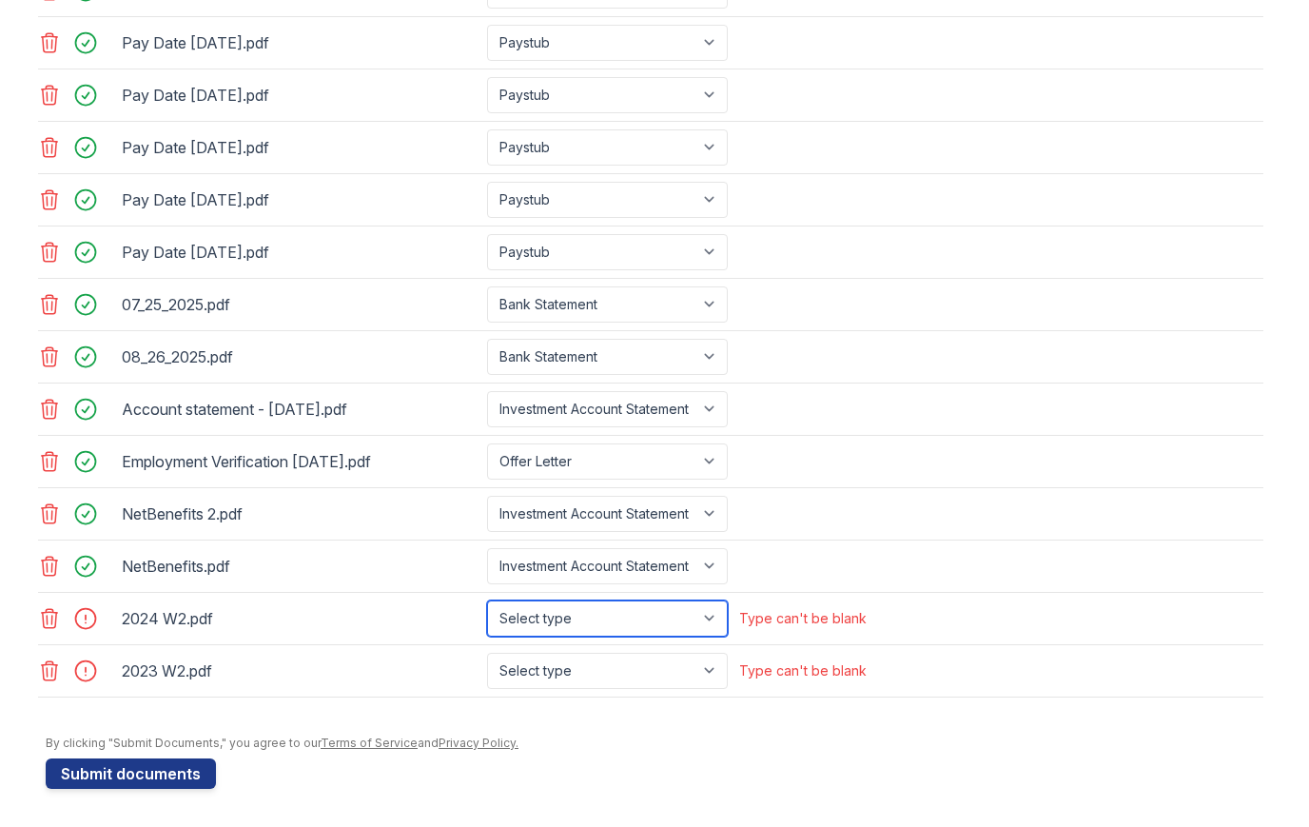
select select "tax_documents"
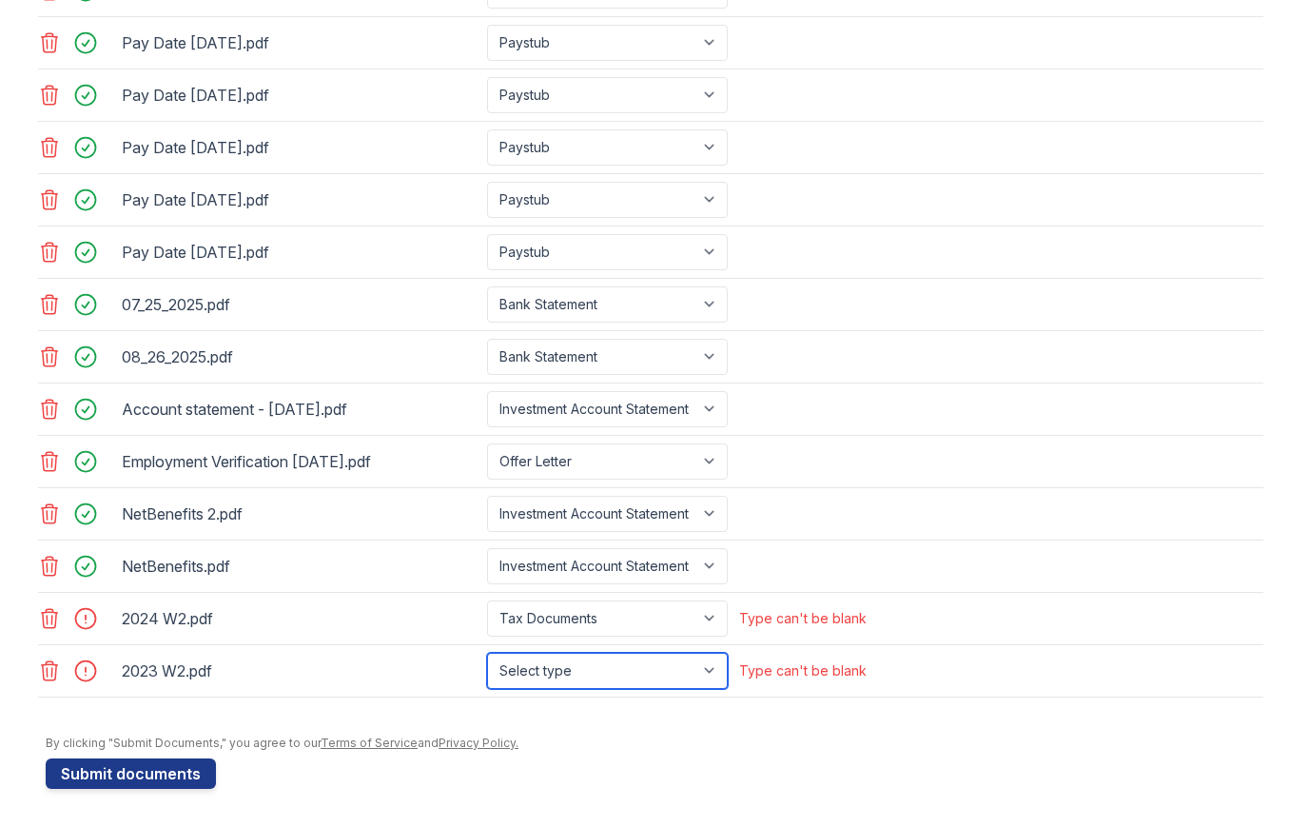
select select "tax_documents"
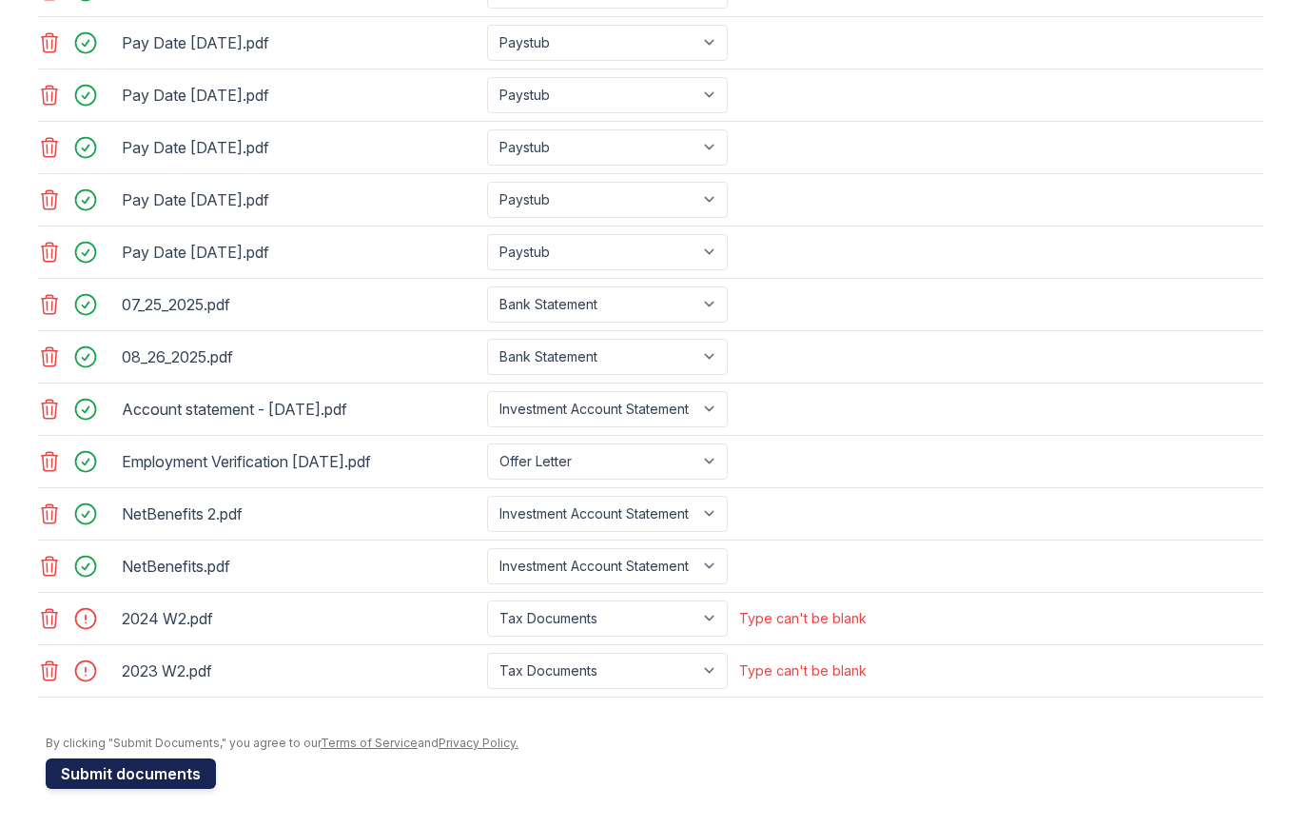
click at [103, 771] on button "Submit documents" at bounding box center [131, 773] width 170 height 30
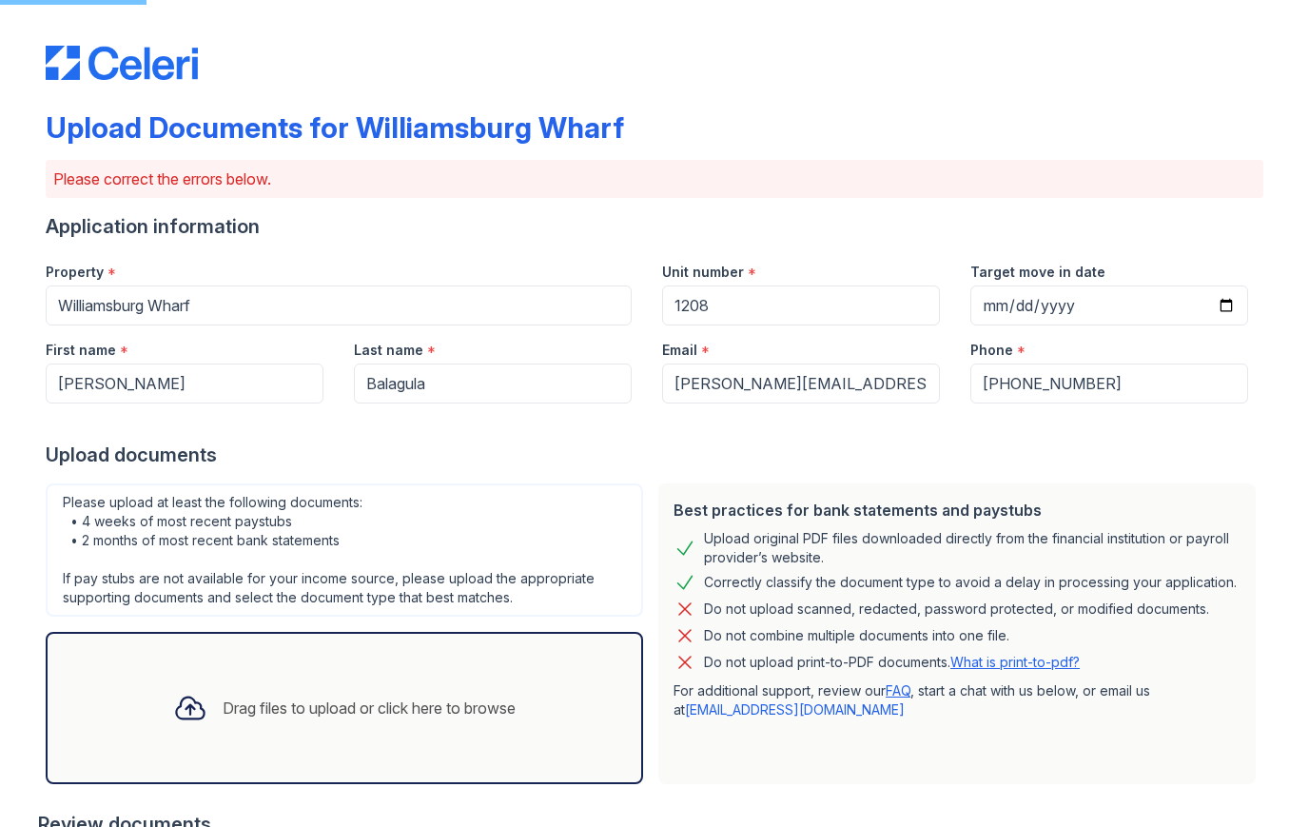
scroll to position [0, 0]
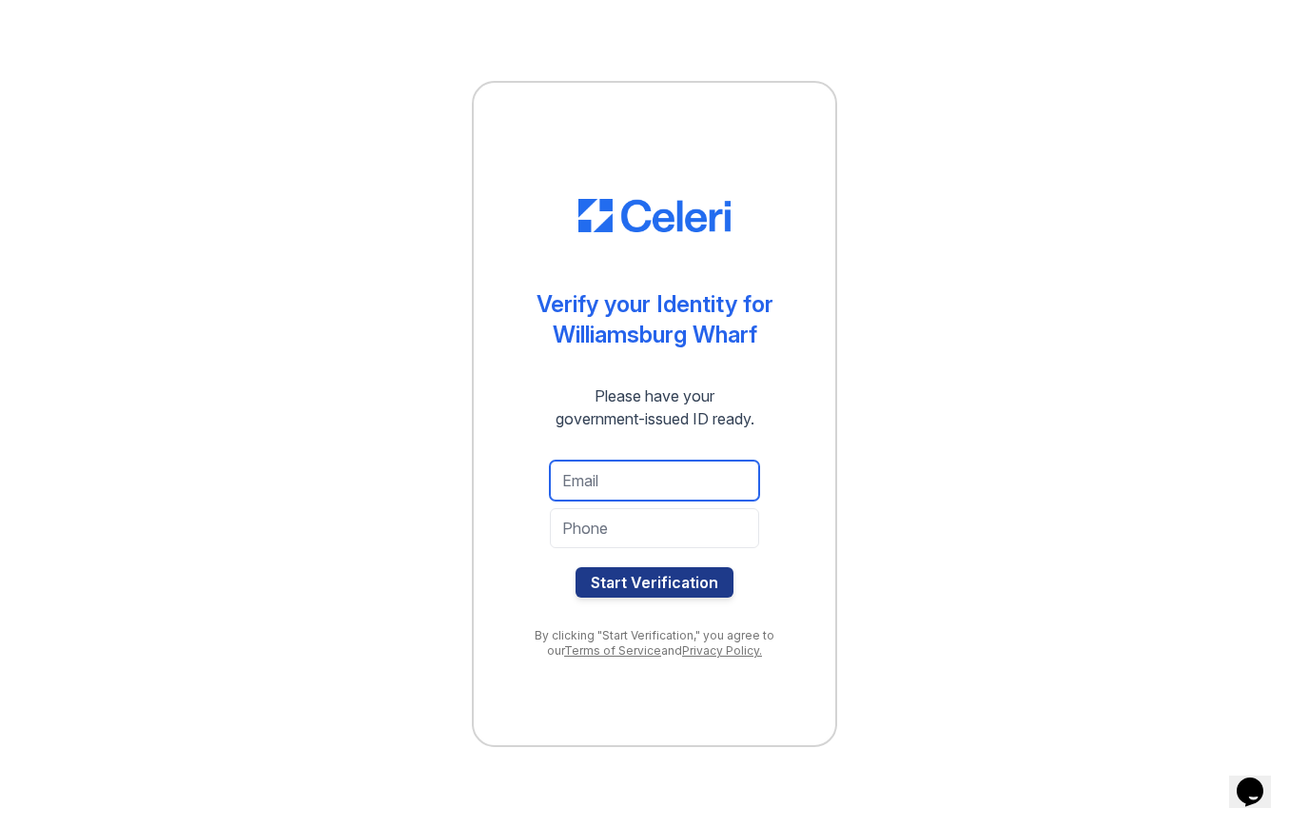
click at [618, 484] on input "email" at bounding box center [654, 480] width 209 height 40
type input "[PERSON_NAME][EMAIL_ADDRESS][PERSON_NAME][DOMAIN_NAME]"
type input "N"
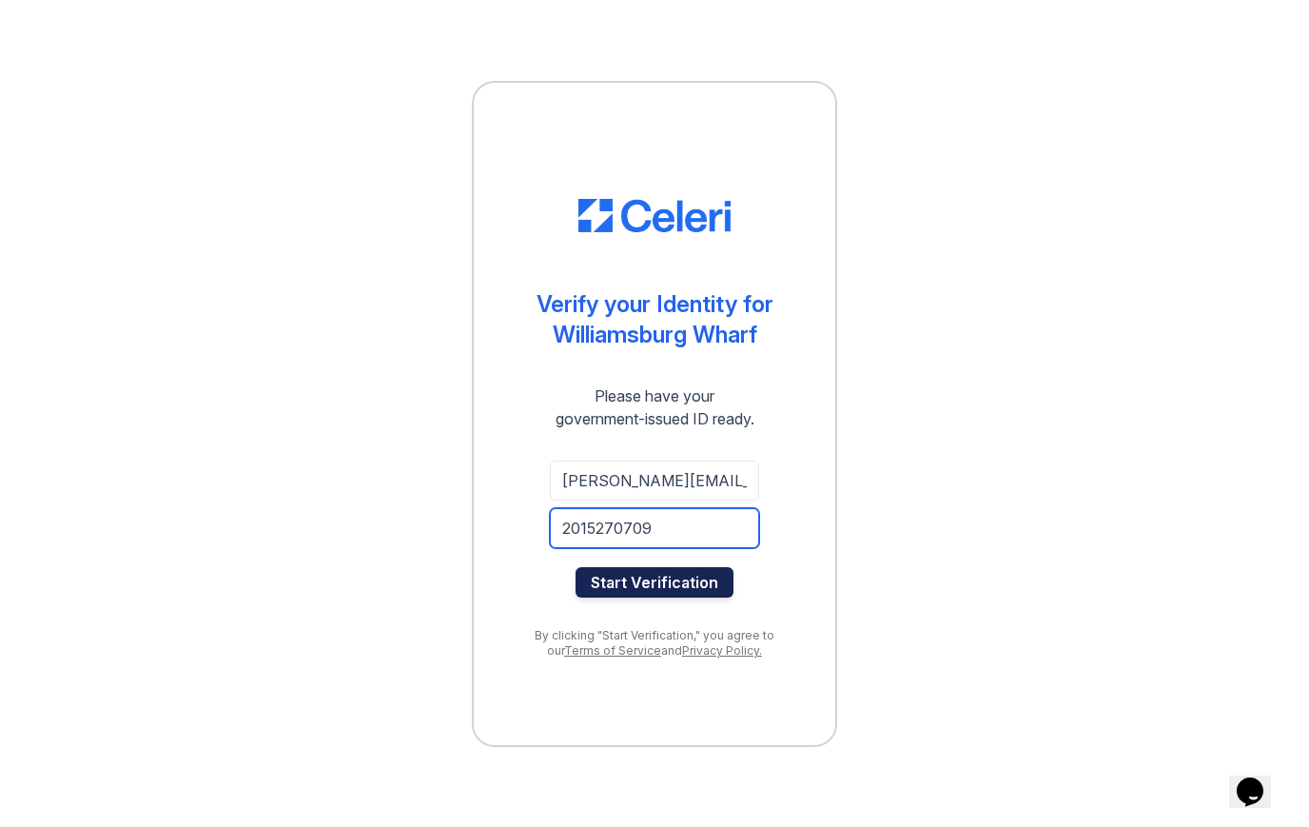
type input "2015270709"
click at [632, 582] on button "Start Verification" at bounding box center [654, 582] width 158 height 30
